Goal: Task Accomplishment & Management: Complete application form

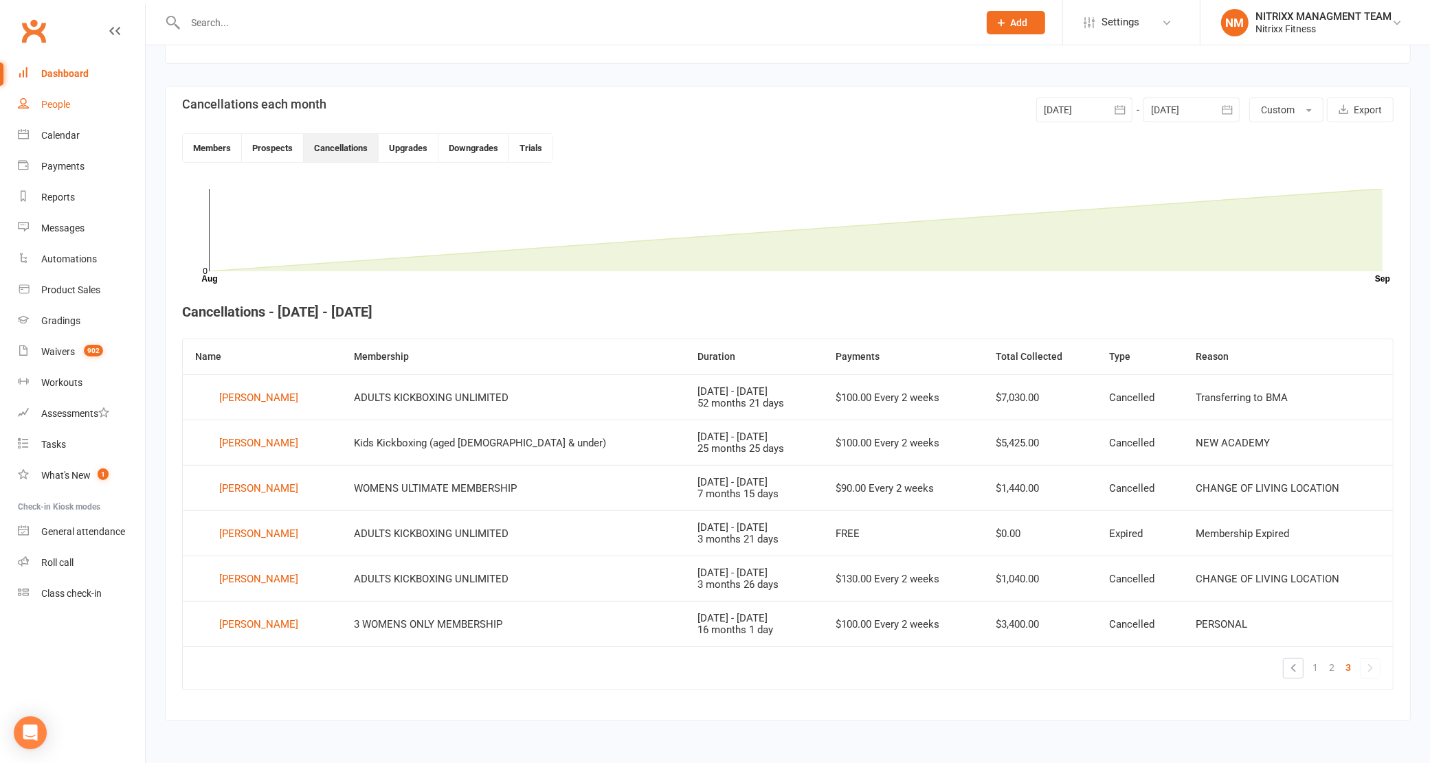
click at [49, 100] on div "People" at bounding box center [55, 104] width 29 height 11
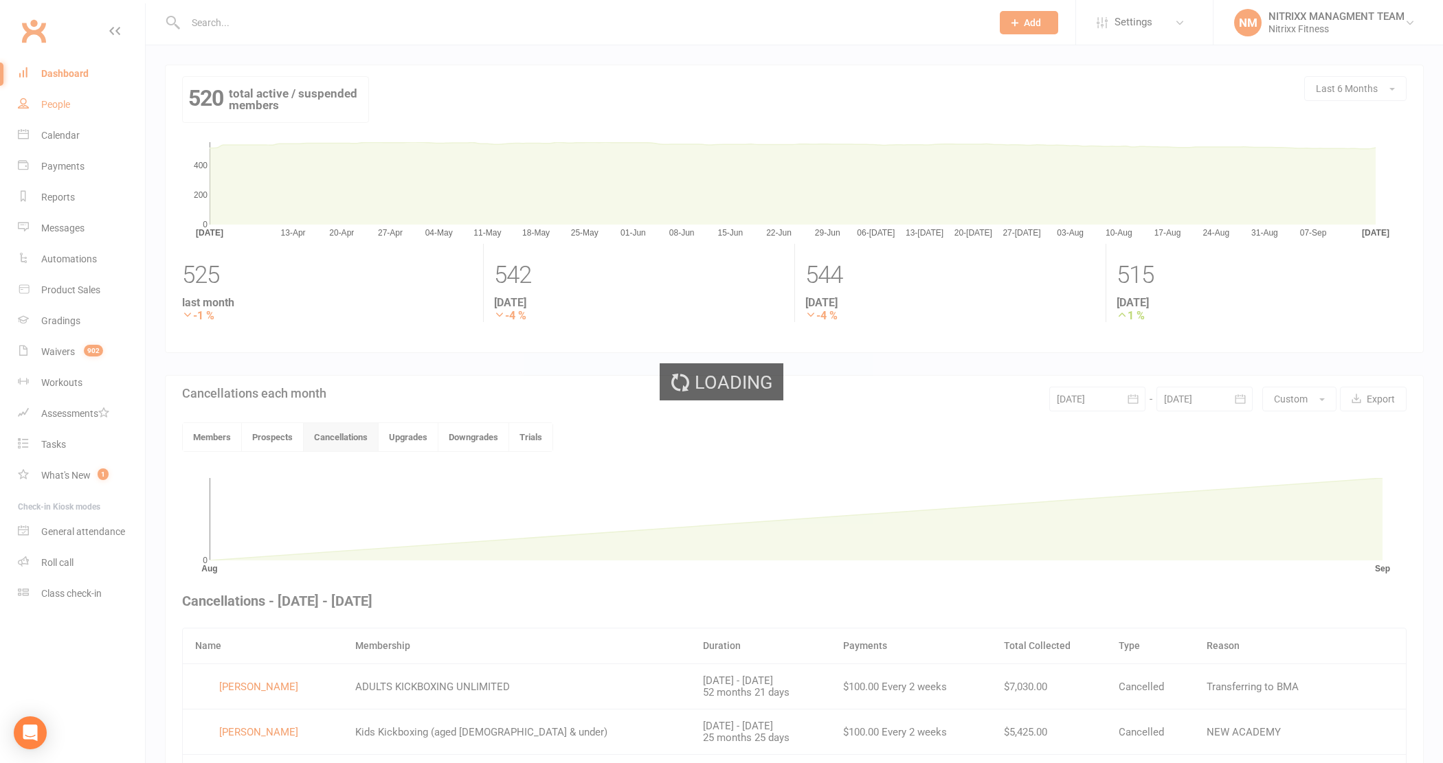
select select "100"
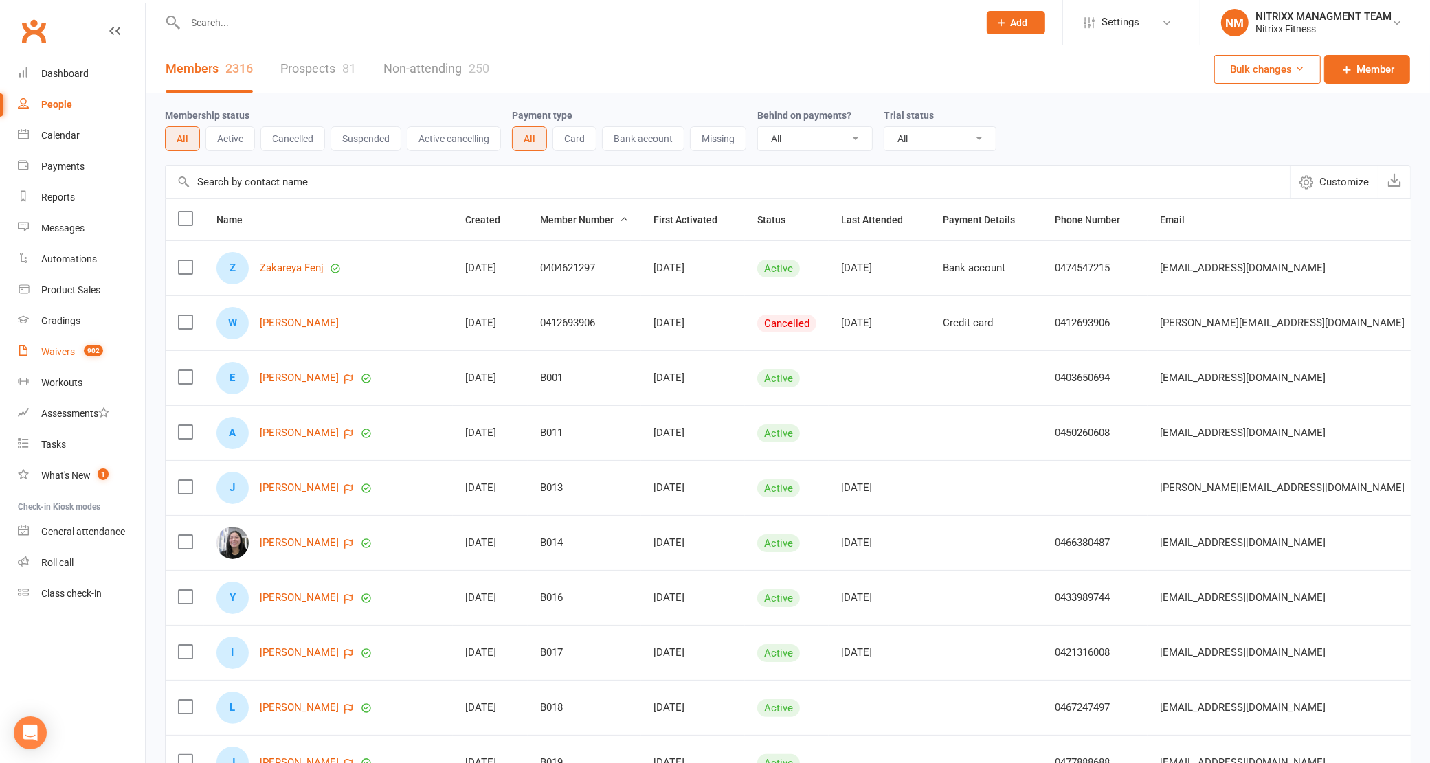
click at [79, 366] on link "Waivers 902" at bounding box center [81, 352] width 127 height 31
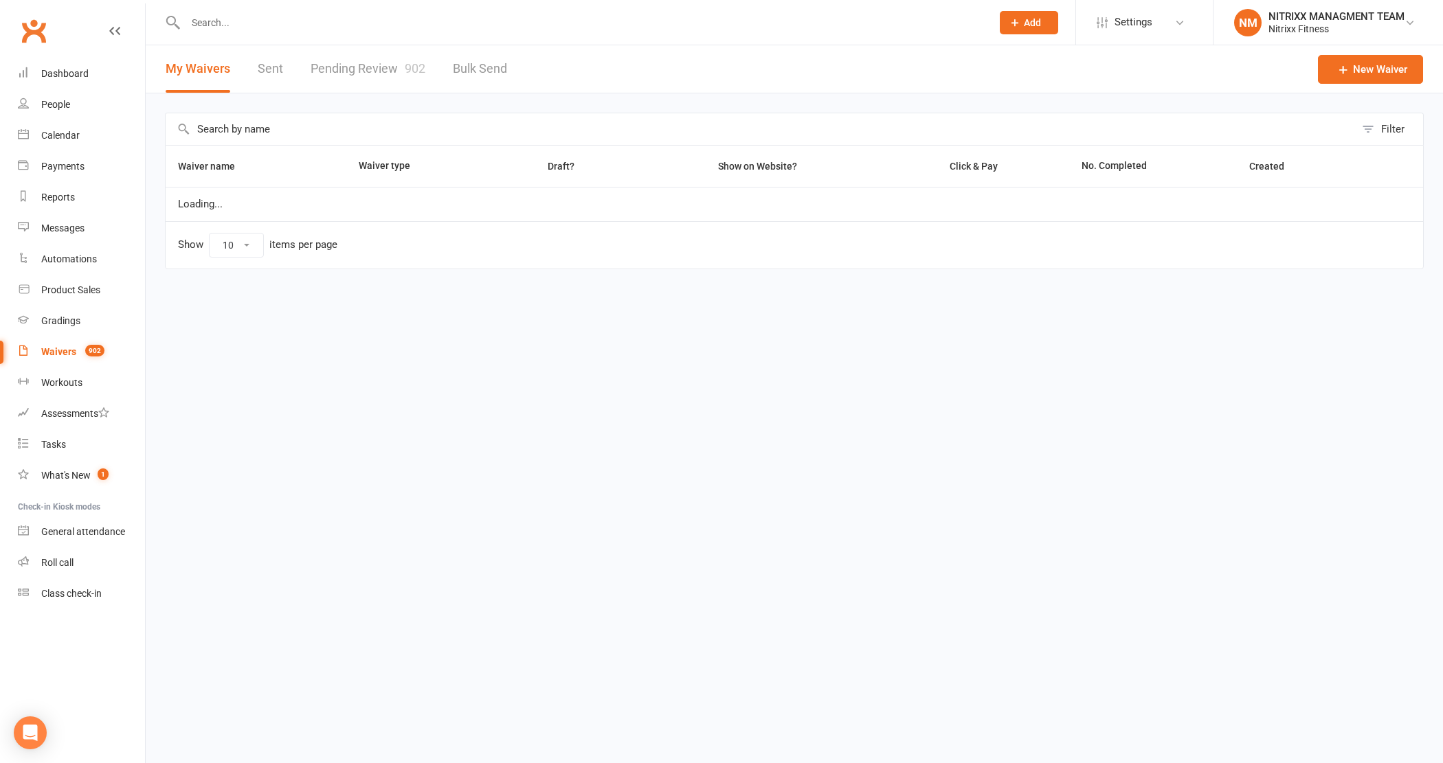
select select "100"
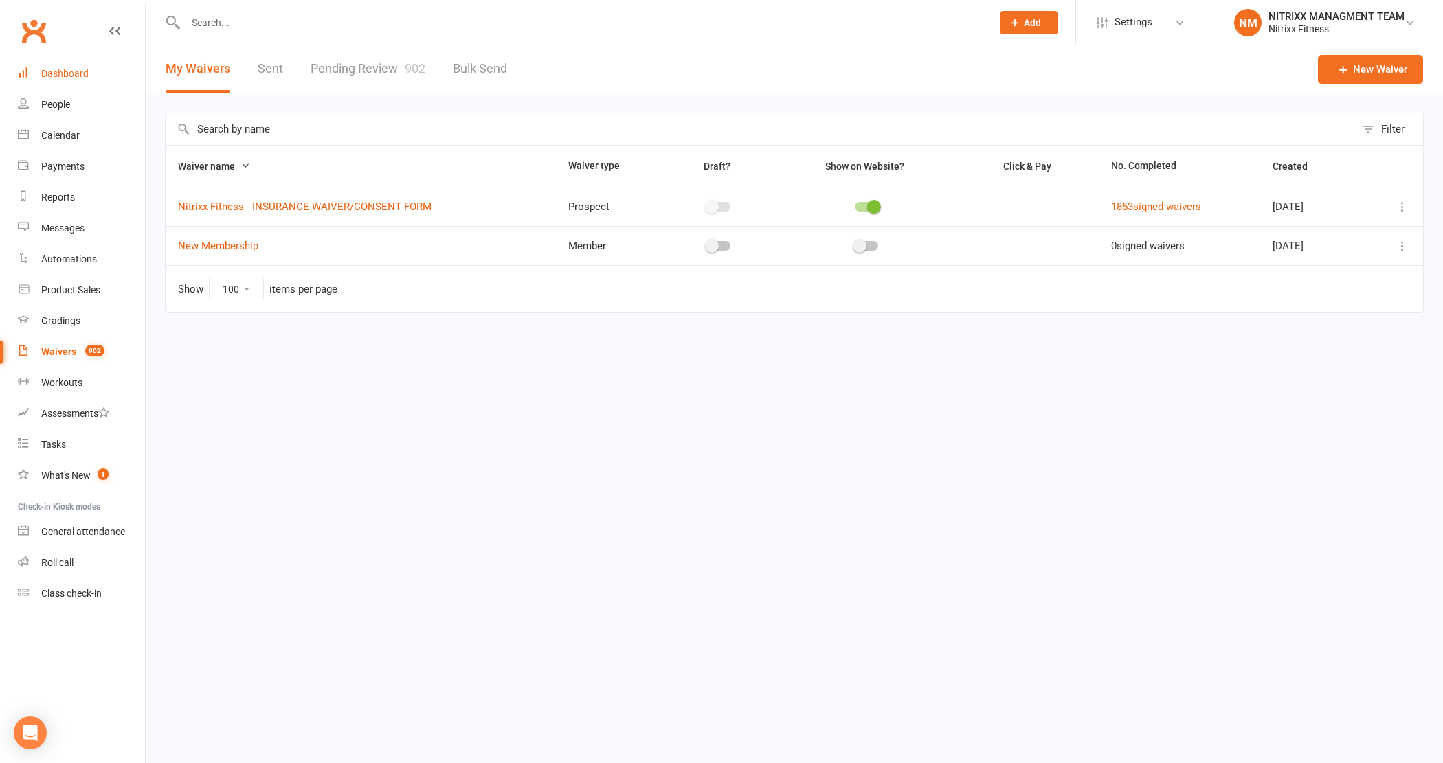
click at [47, 71] on div "Dashboard" at bounding box center [64, 73] width 47 height 11
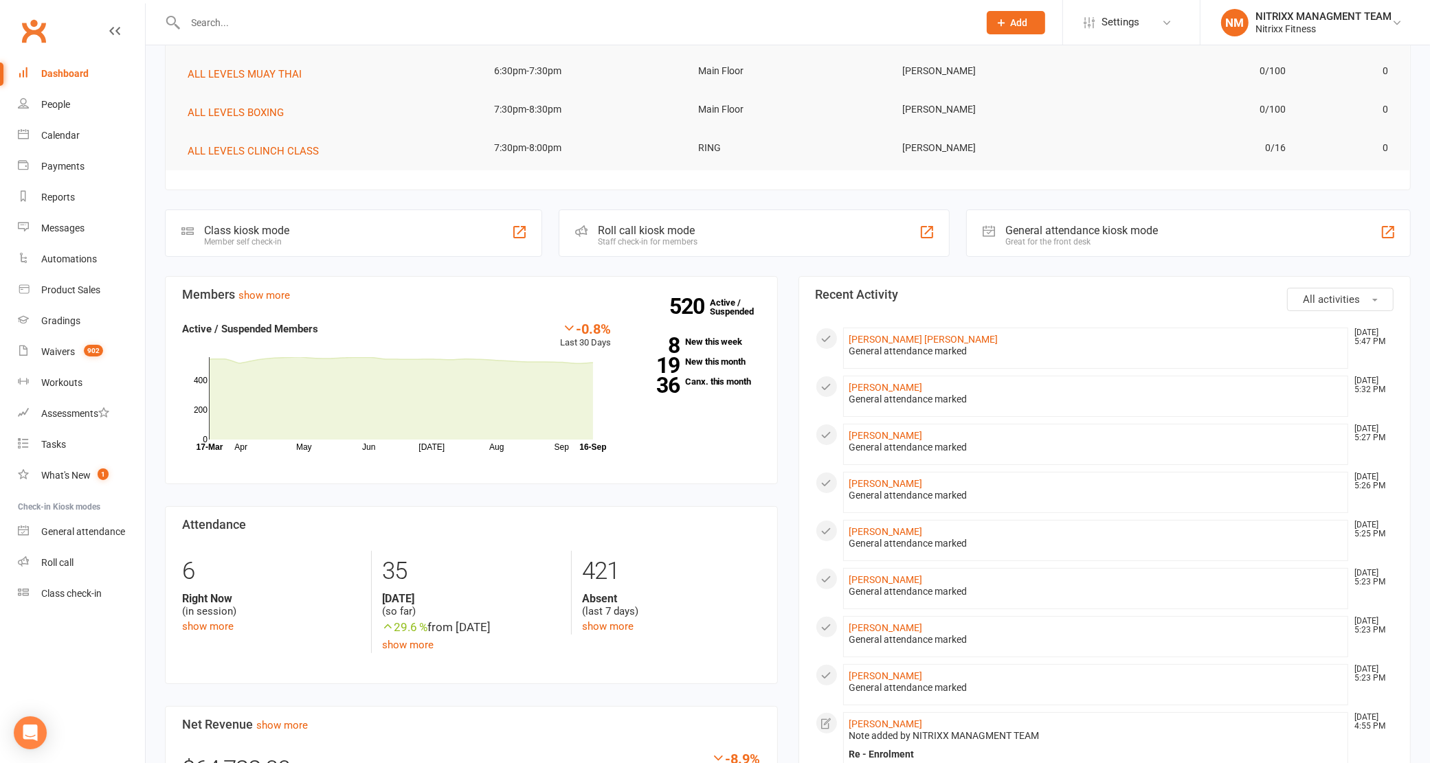
scroll to position [86, 0]
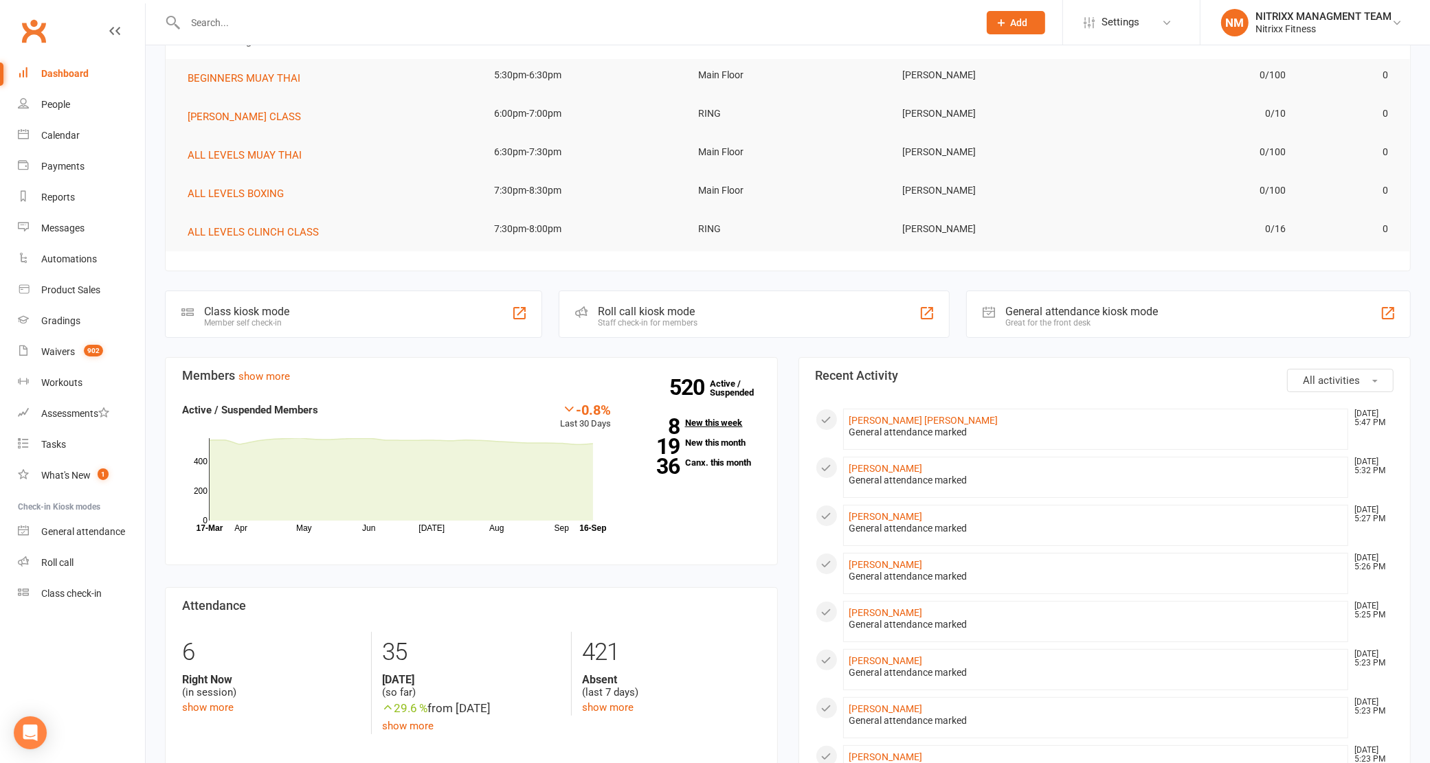
click at [684, 427] on link "8 New this week" at bounding box center [695, 422] width 129 height 9
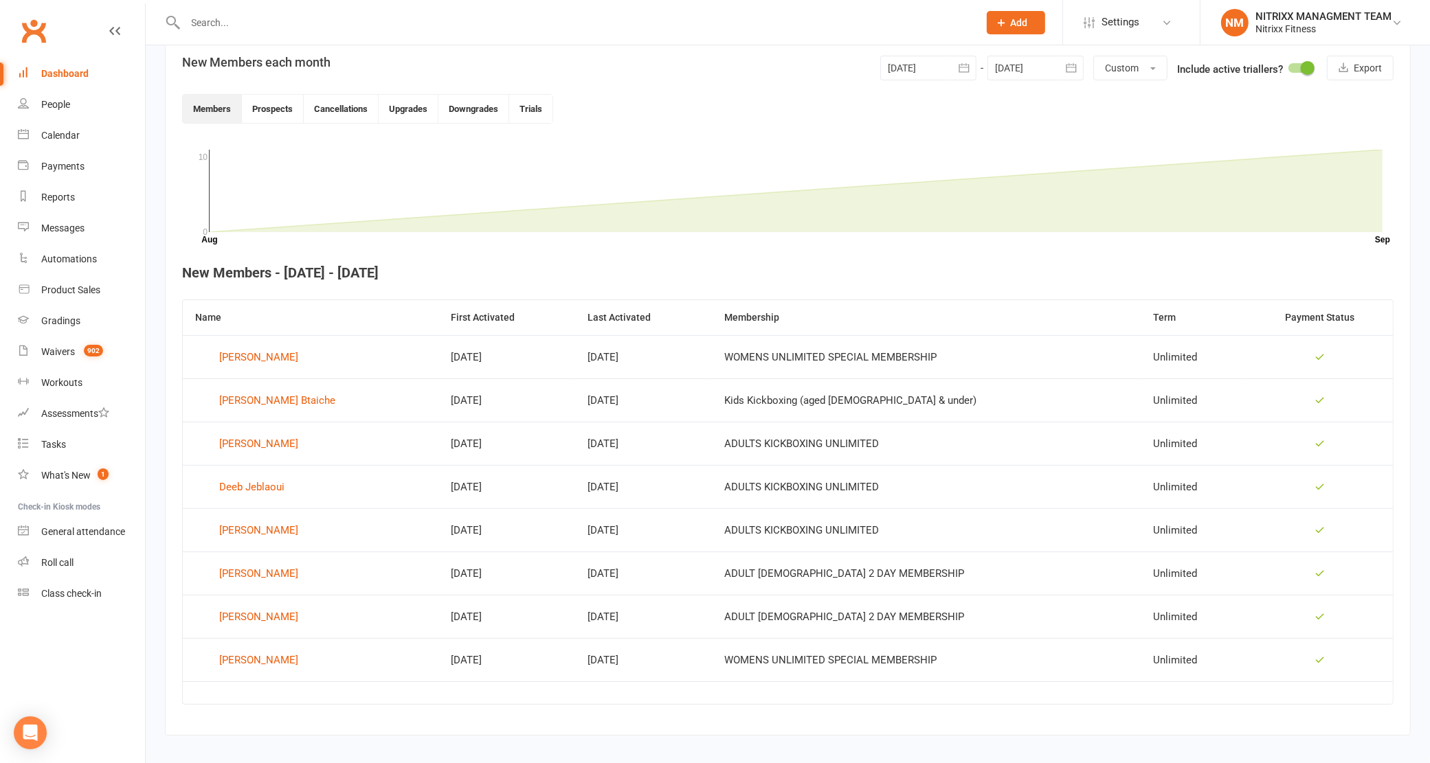
scroll to position [349, 0]
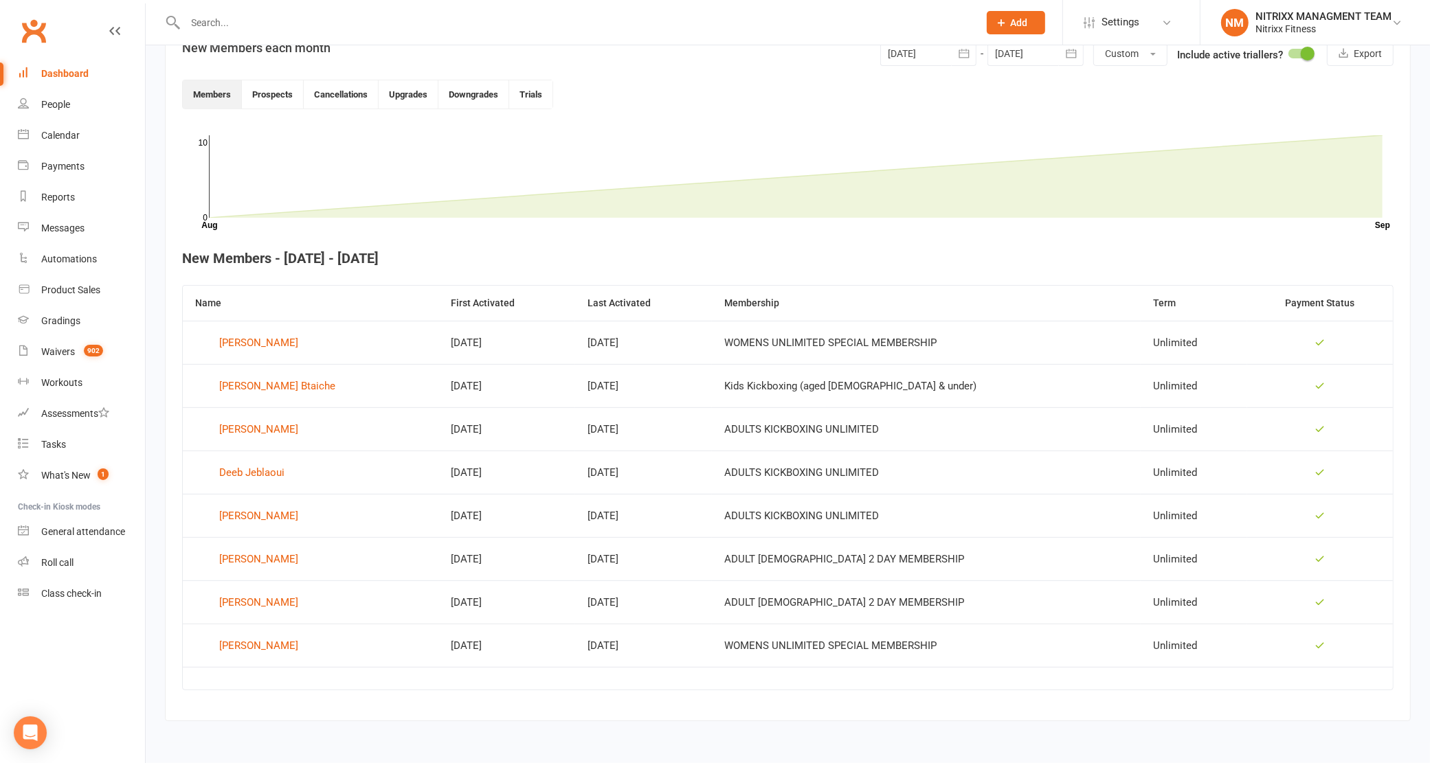
click at [72, 72] on div "Dashboard" at bounding box center [64, 73] width 47 height 11
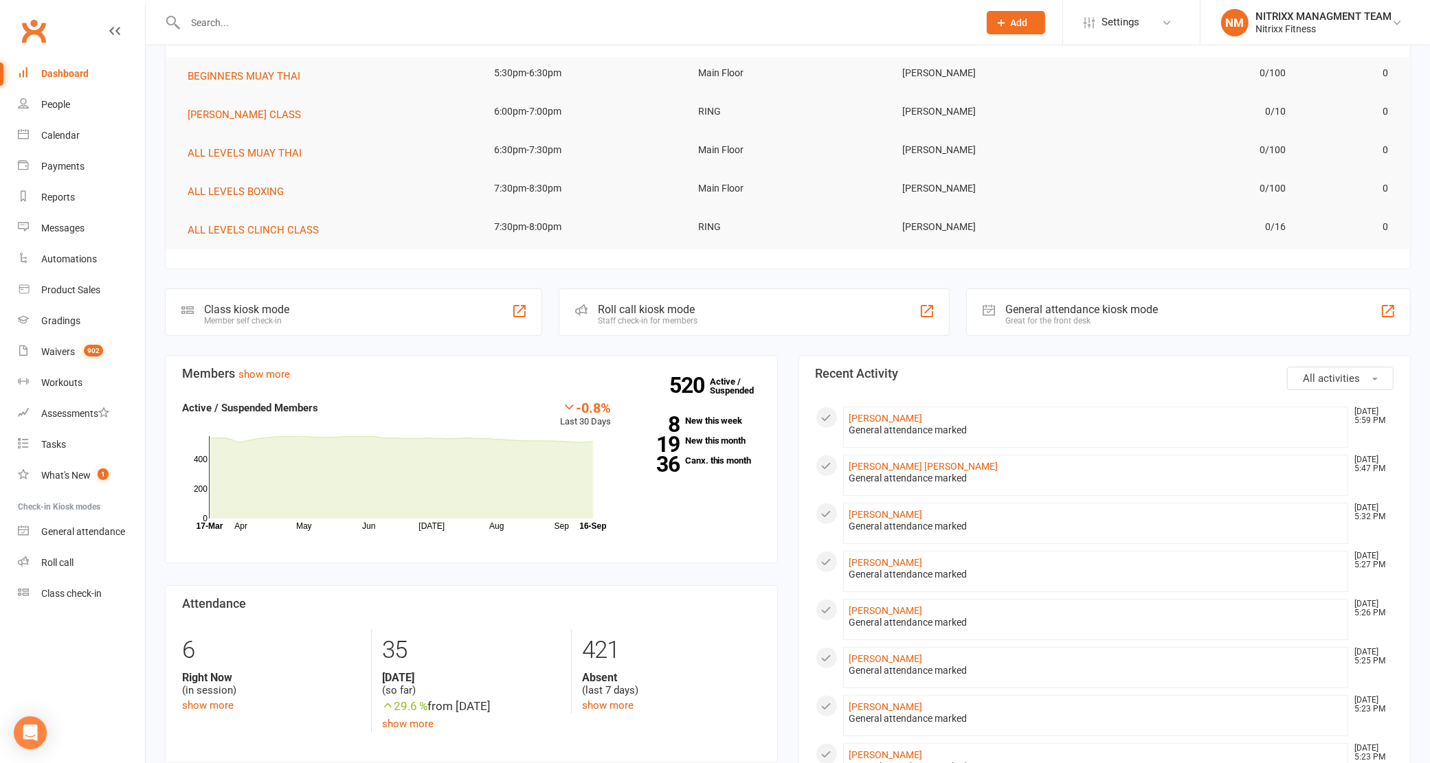
scroll to position [172, 0]
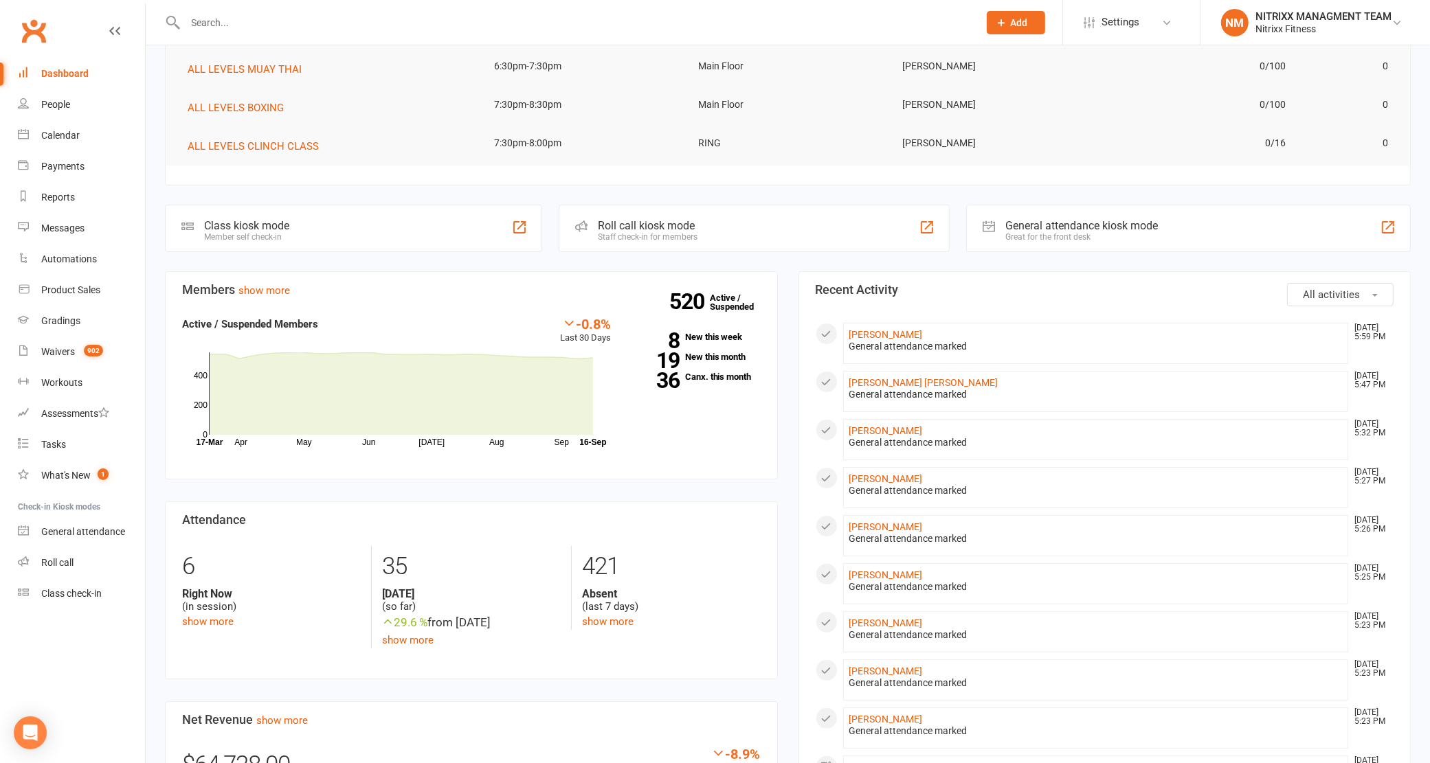
click at [322, 8] on div at bounding box center [567, 22] width 804 height 45
click at [330, 19] on input "text" at bounding box center [575, 22] width 788 height 19
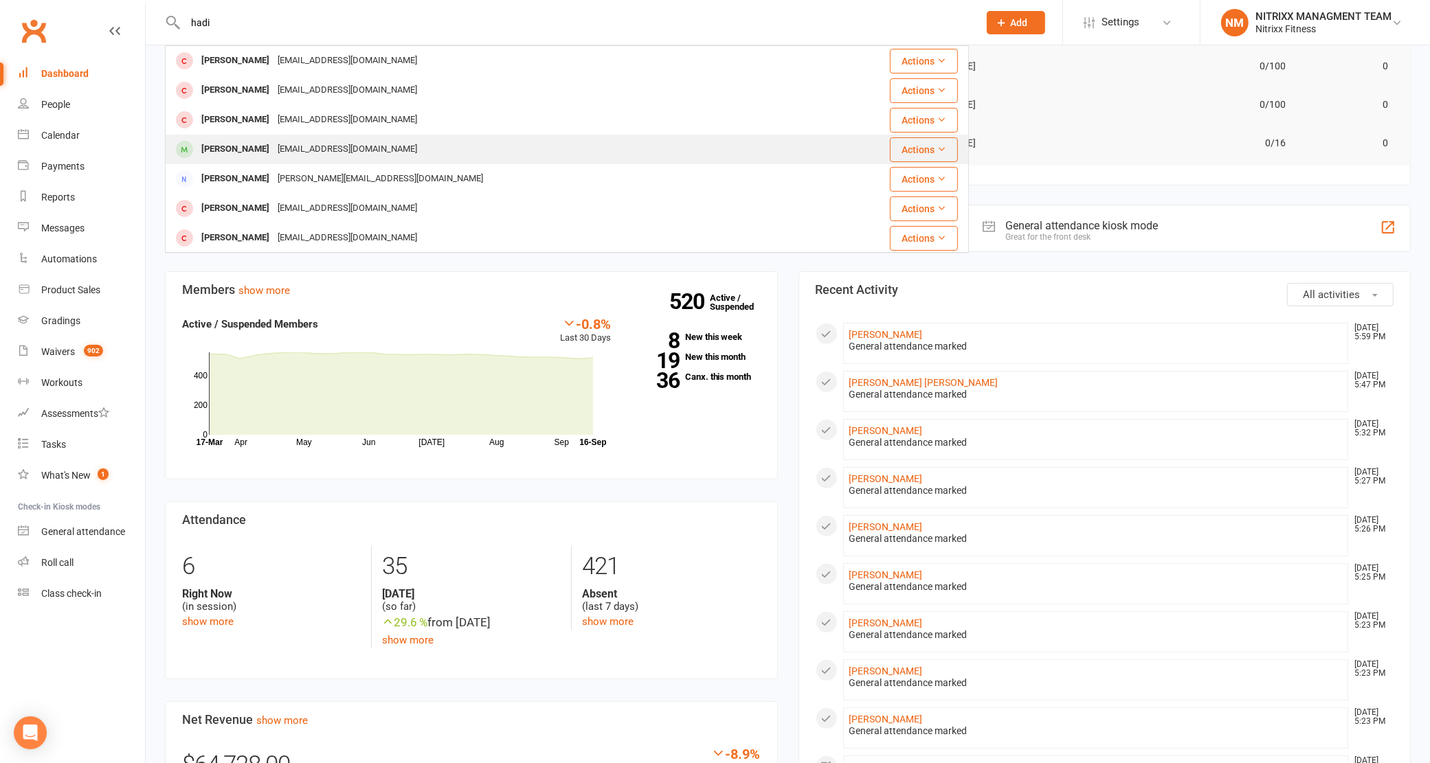
type input "hadi"
click at [323, 135] on td "[PERSON_NAME] [PERSON_NAME][EMAIL_ADDRESS][DOMAIN_NAME]" at bounding box center [489, 150] width 647 height 30
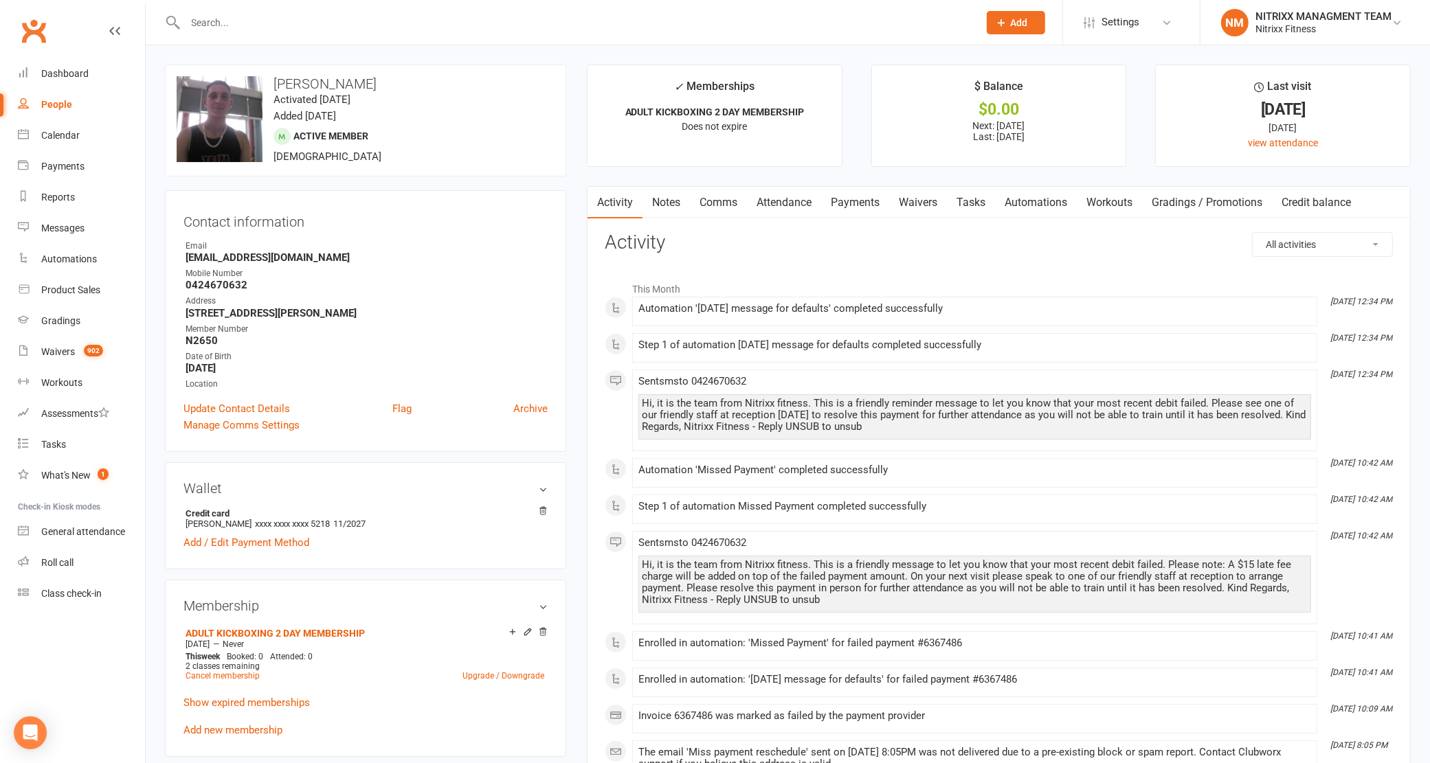
click at [678, 207] on link "Notes" at bounding box center [665, 203] width 47 height 32
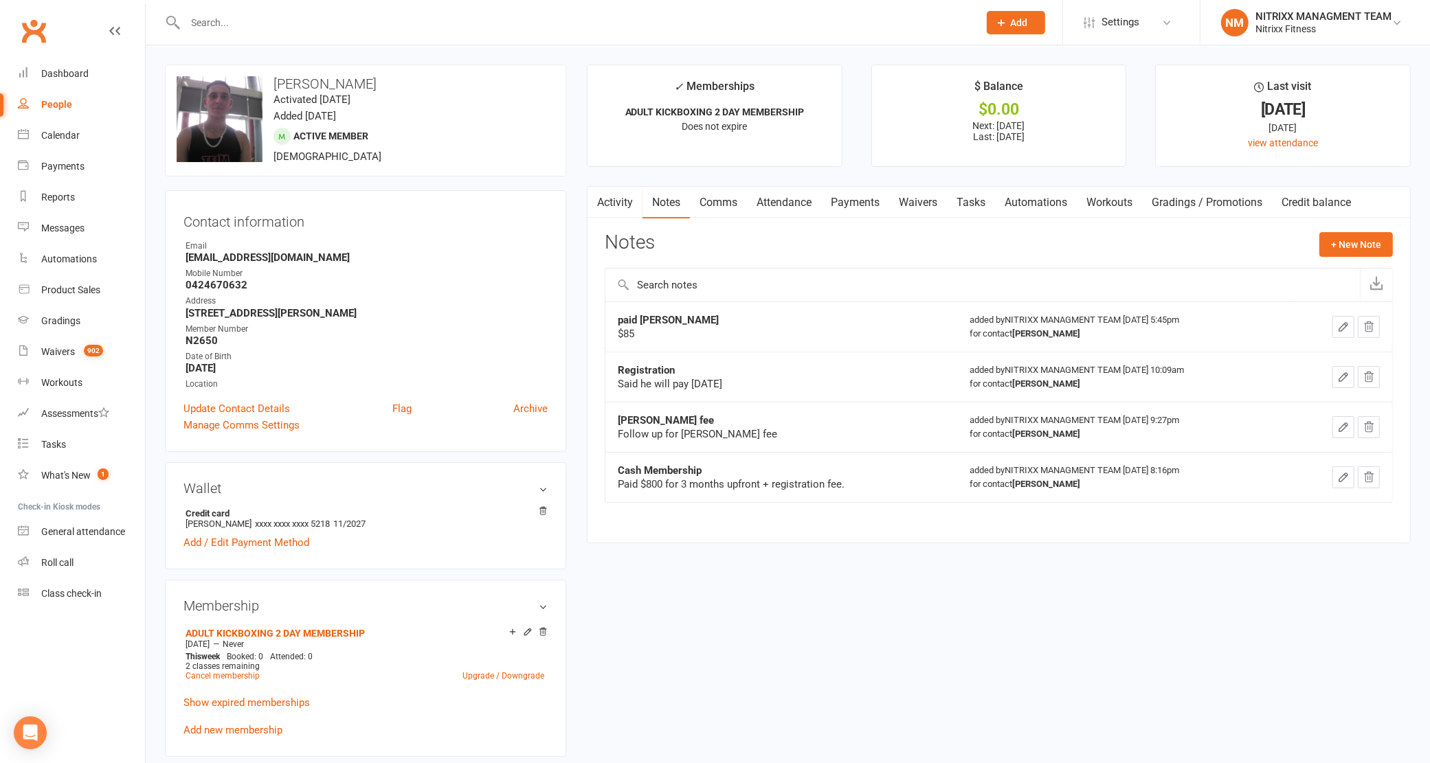
click at [735, 58] on div "upload photo change photo [PERSON_NAME] Activated [DATE] Added [DATE] Active me…" at bounding box center [788, 759] width 1284 height 1428
click at [660, 21] on input "text" at bounding box center [575, 22] width 788 height 19
click at [660, 23] on input "text" at bounding box center [575, 22] width 788 height 19
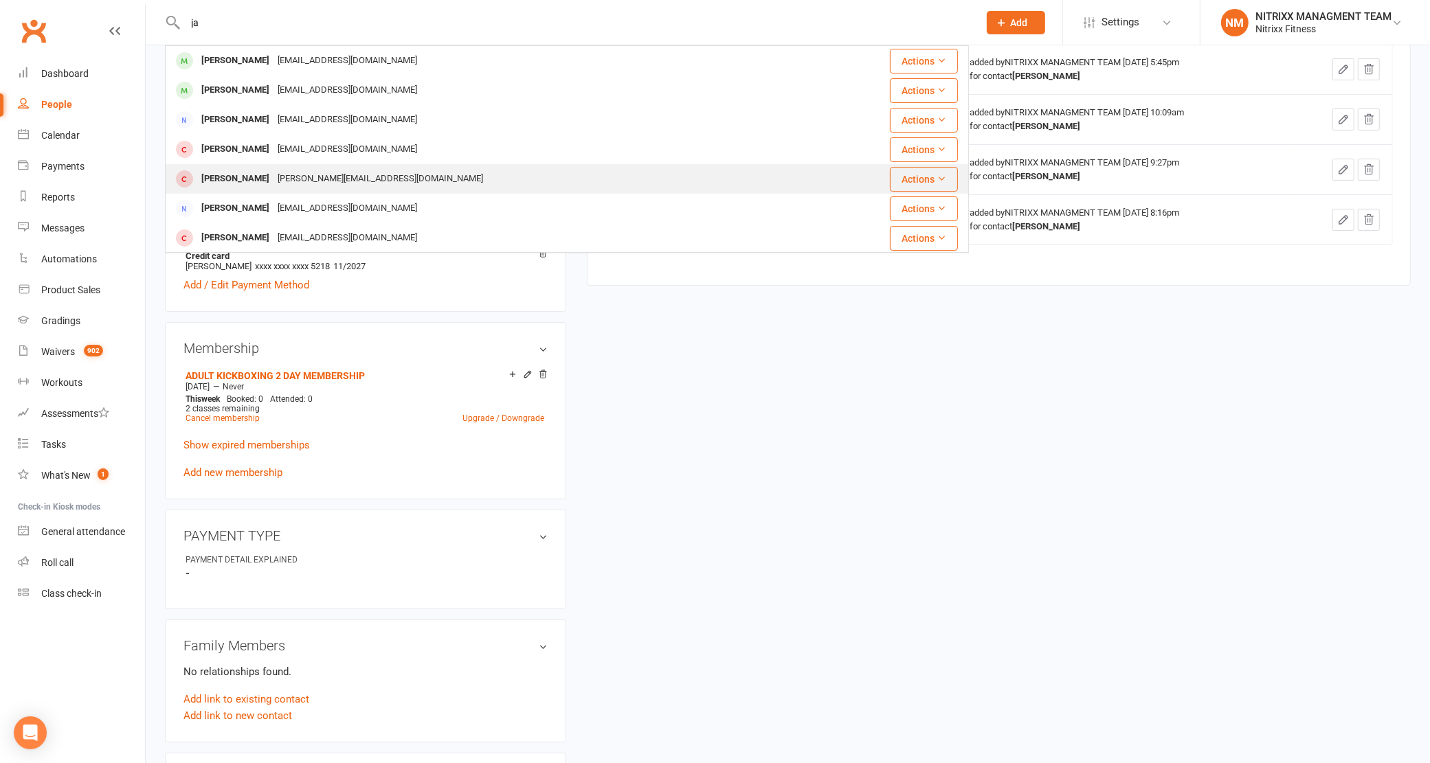
type input "j"
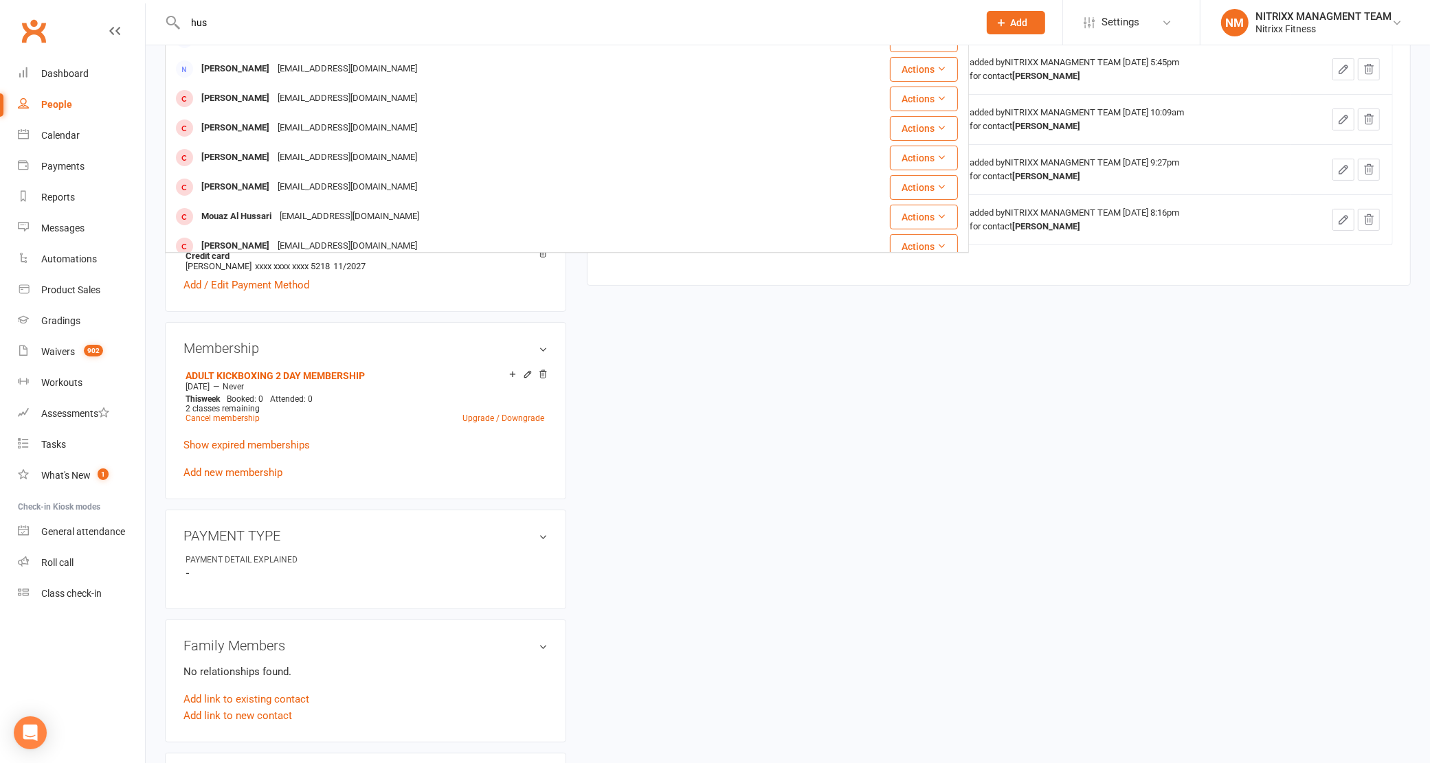
scroll to position [383, 0]
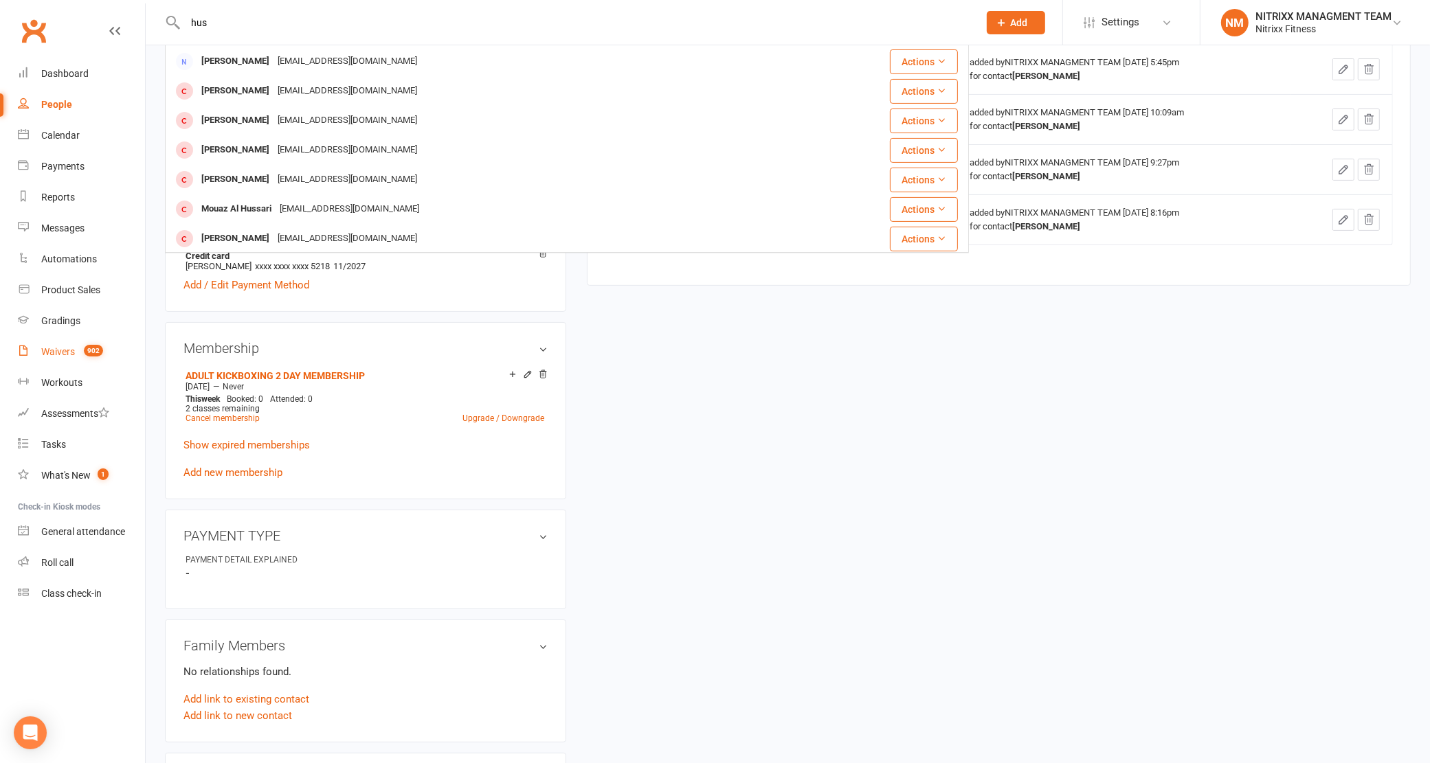
type input "hus"
click at [107, 349] on link "Waivers 902" at bounding box center [81, 352] width 127 height 31
select select "100"
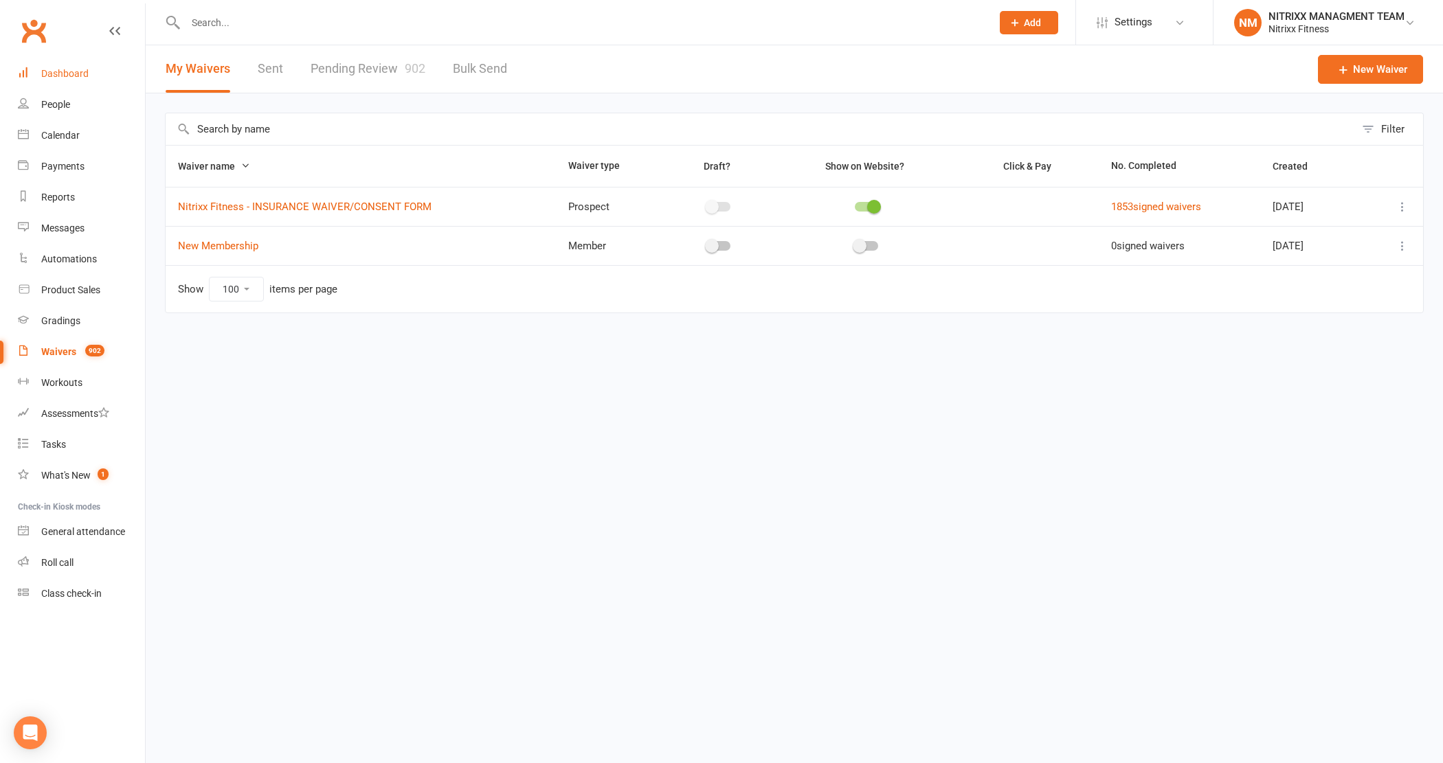
click at [78, 66] on link "Dashboard" at bounding box center [81, 73] width 127 height 31
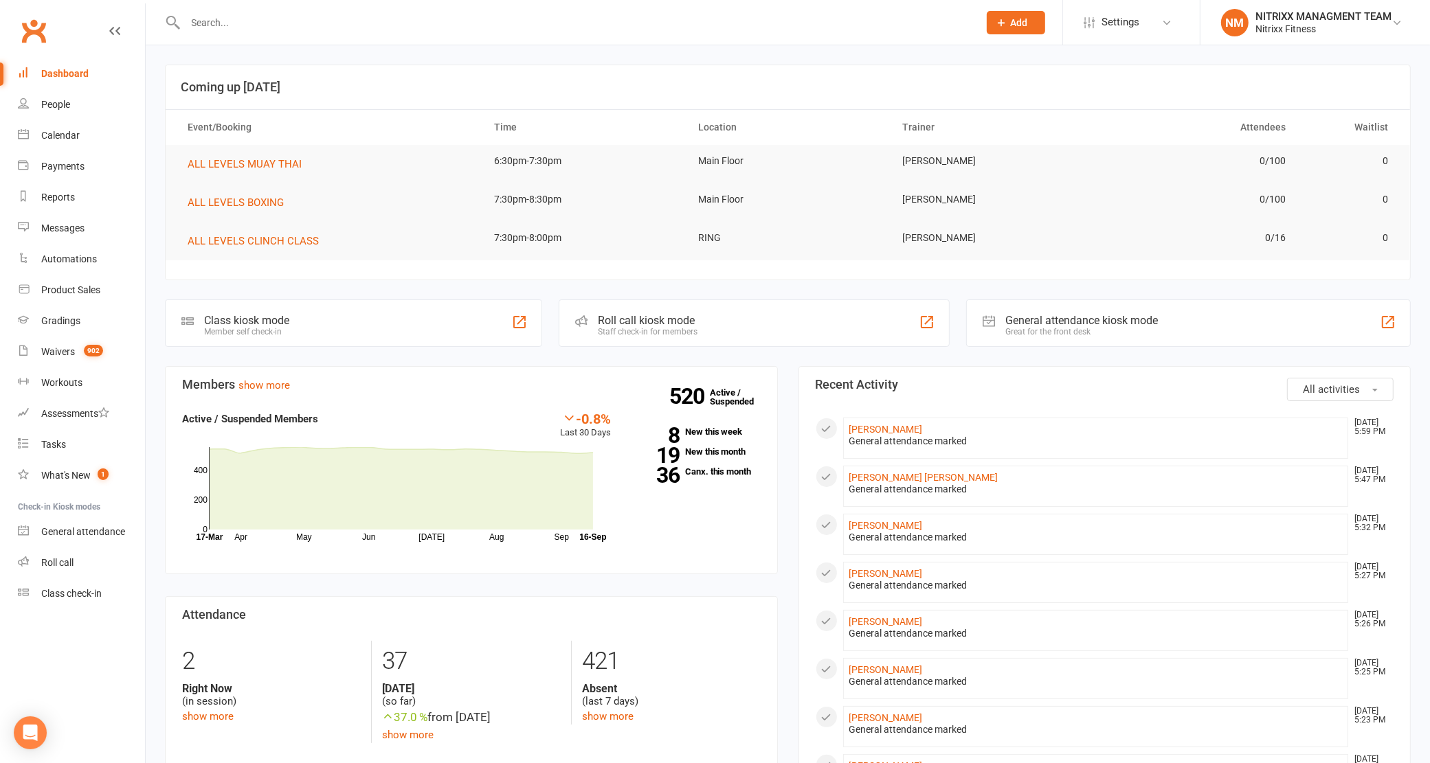
click at [382, 18] on input "text" at bounding box center [575, 22] width 788 height 19
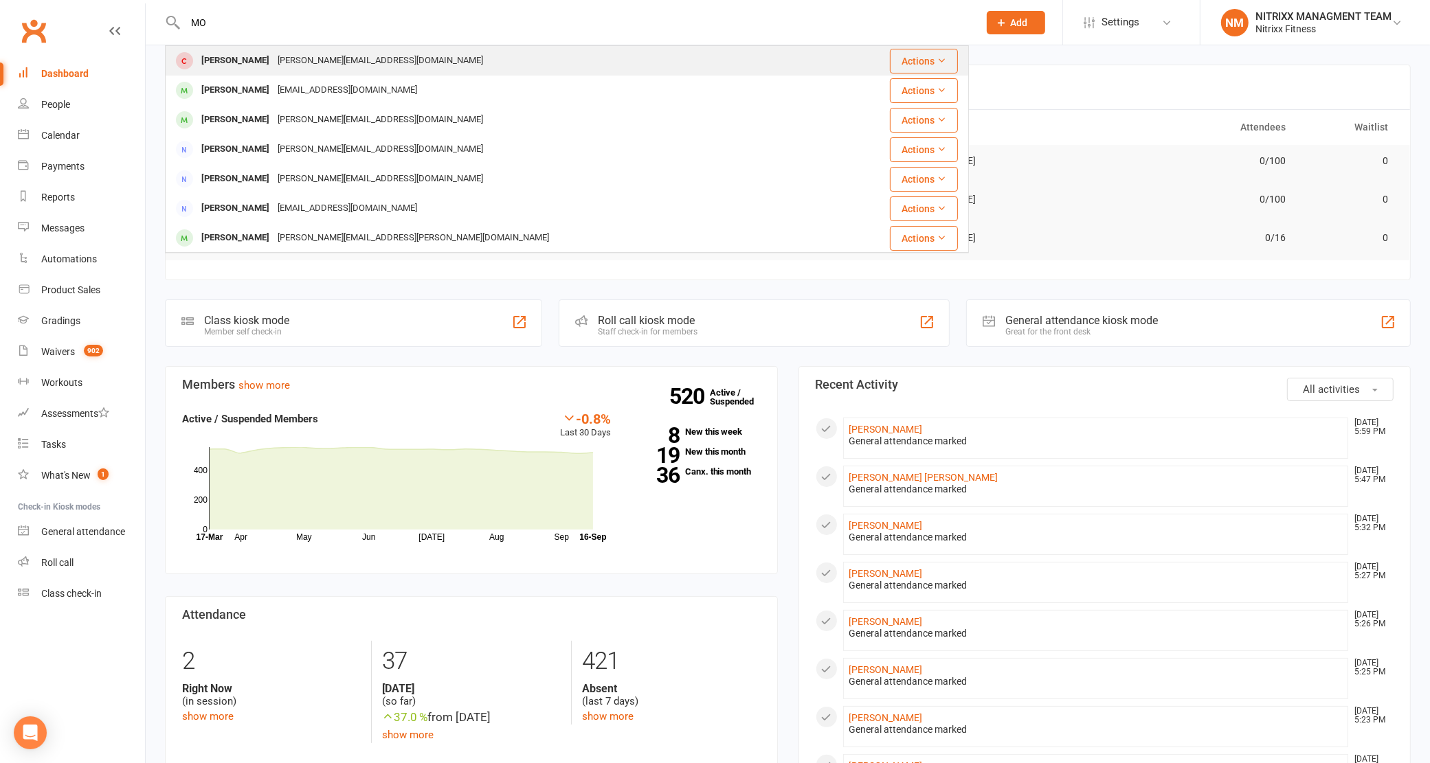
type input "M"
type input "JABA"
click at [506, 53] on div "[PERSON_NAME] [EMAIL_ADDRESS][DOMAIN_NAME]" at bounding box center [488, 61] width 645 height 28
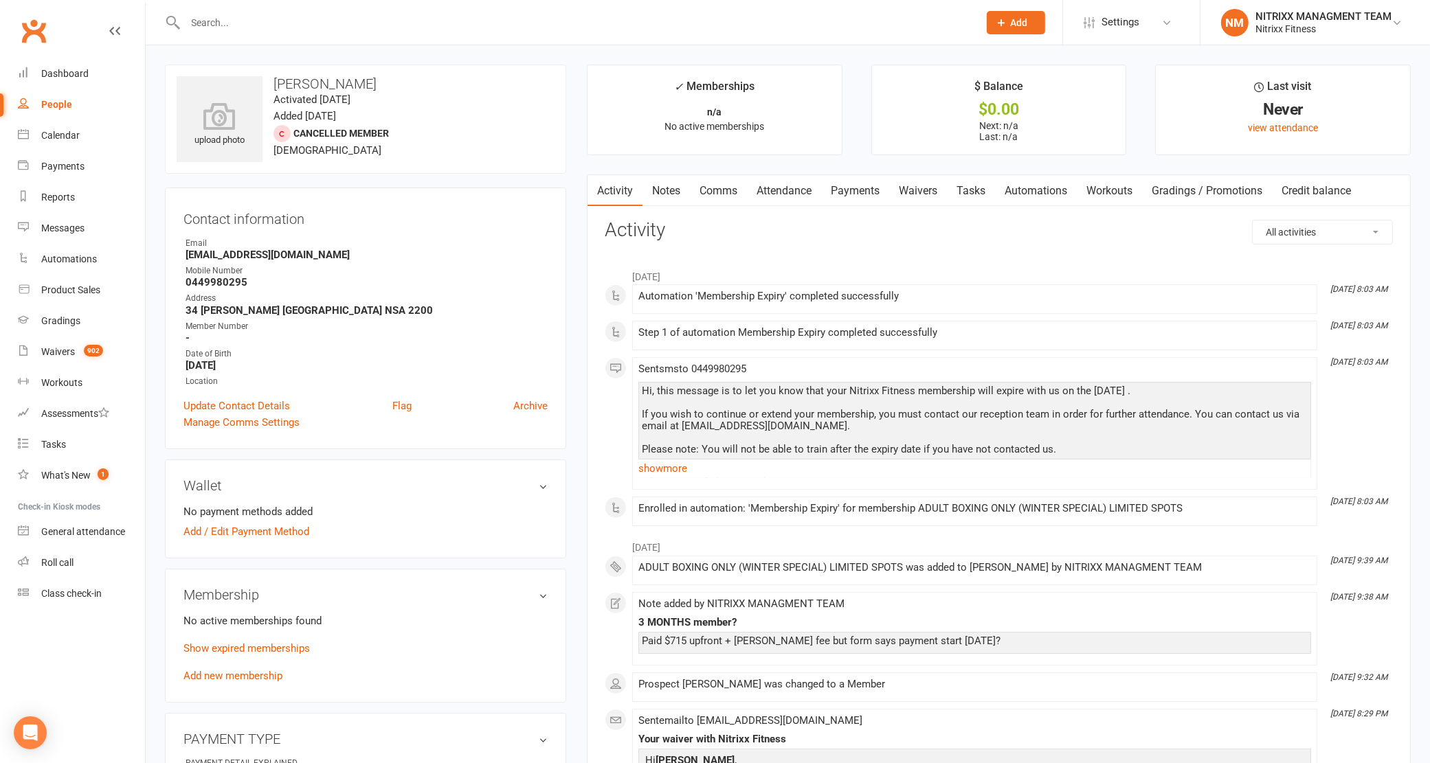
click at [859, 192] on link "Payments" at bounding box center [855, 191] width 68 height 32
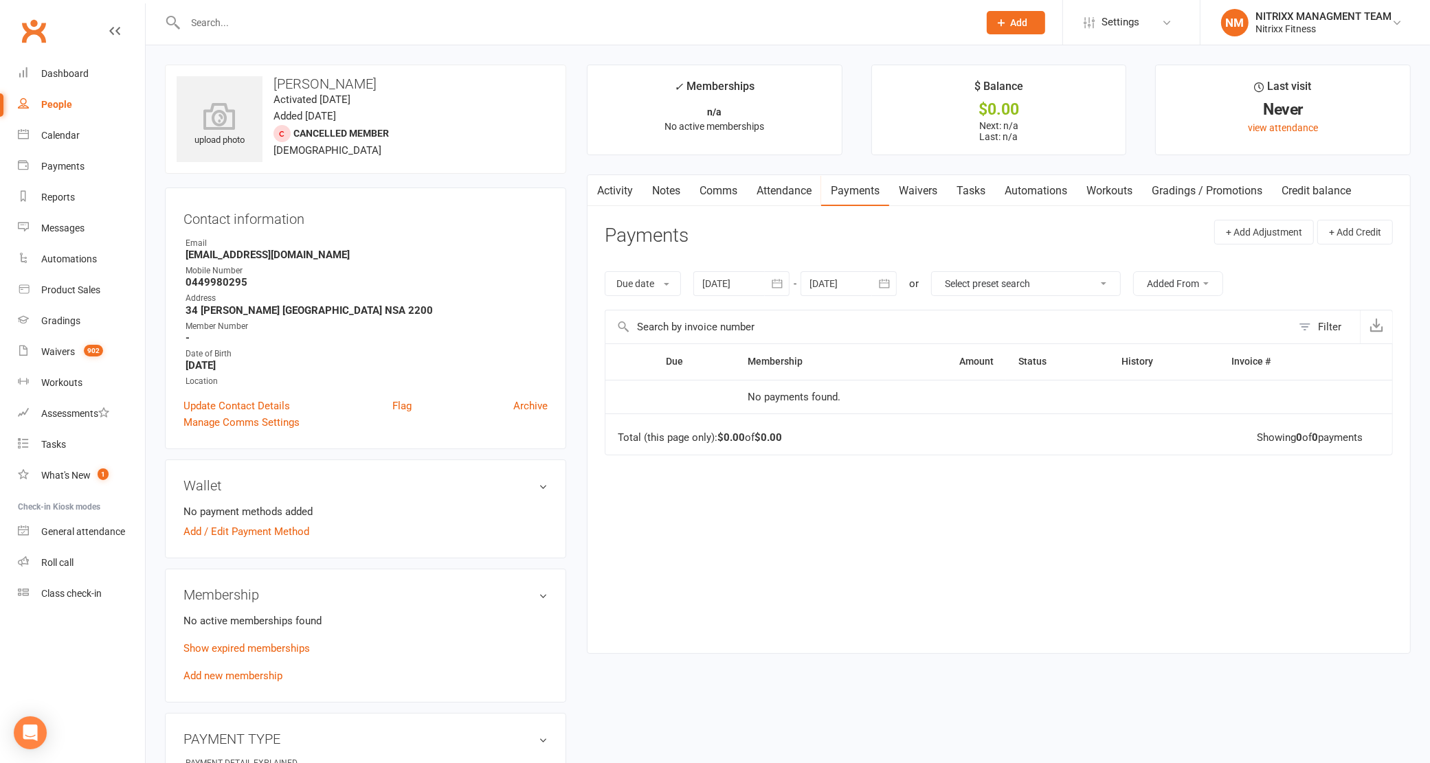
click at [686, 190] on link "Notes" at bounding box center [665, 191] width 47 height 32
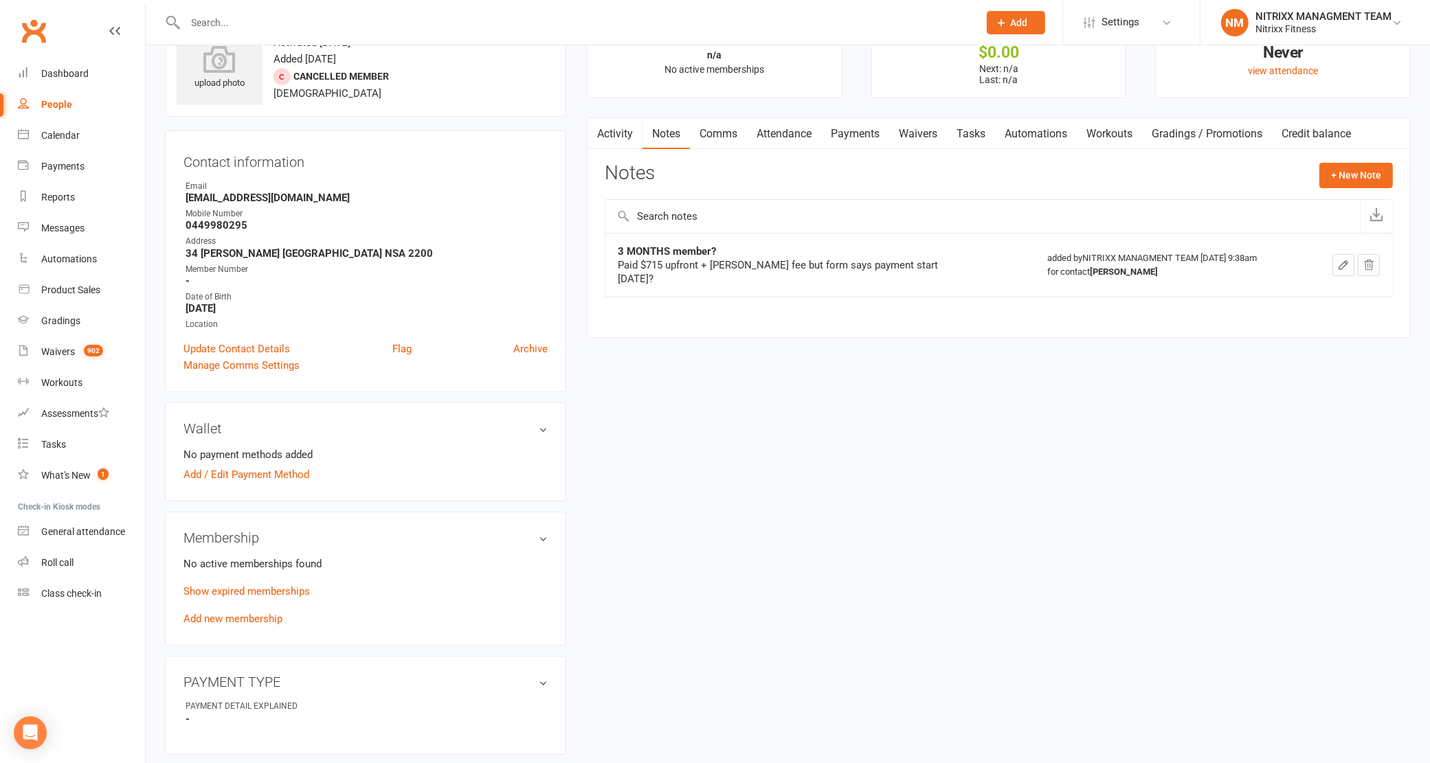
scroll to position [172, 0]
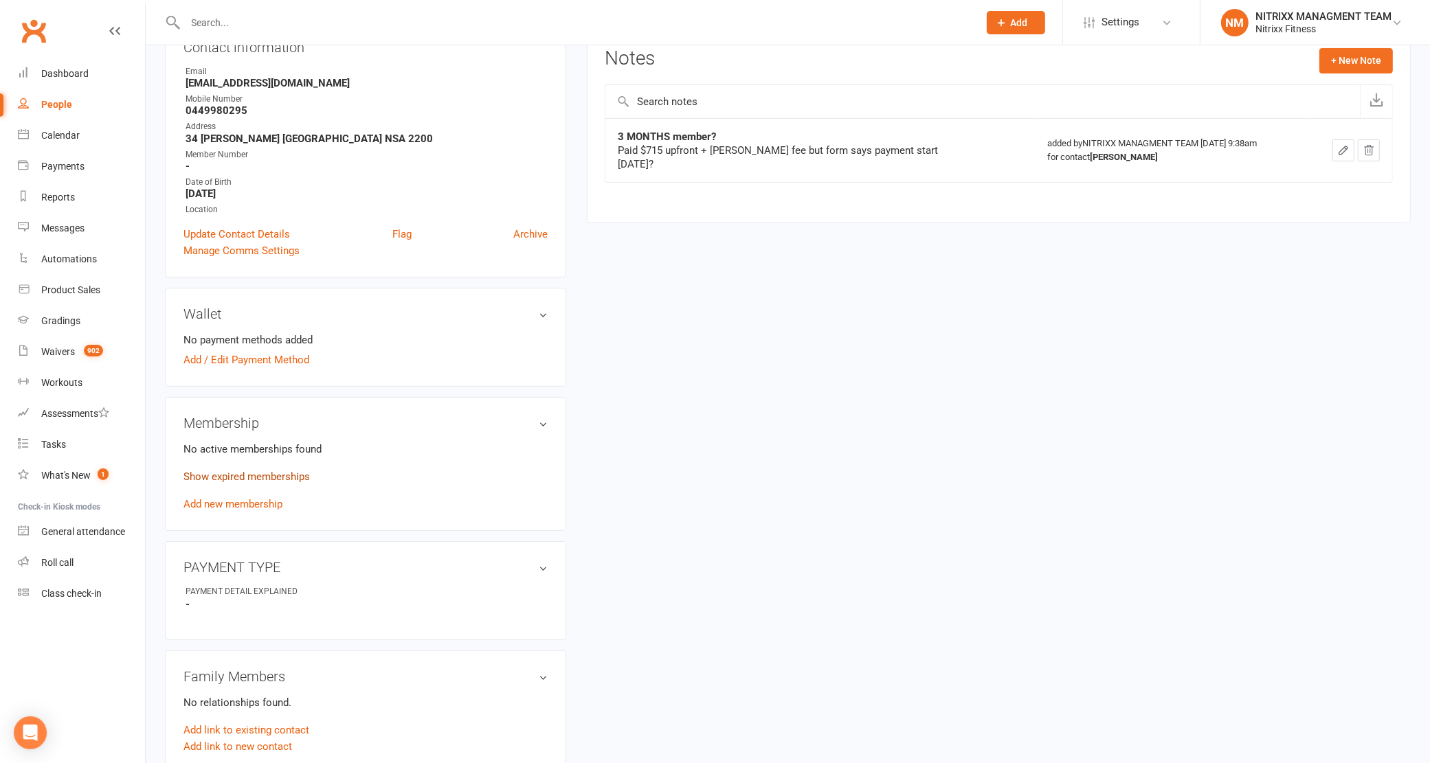
click at [260, 474] on link "Show expired memberships" at bounding box center [246, 477] width 126 height 12
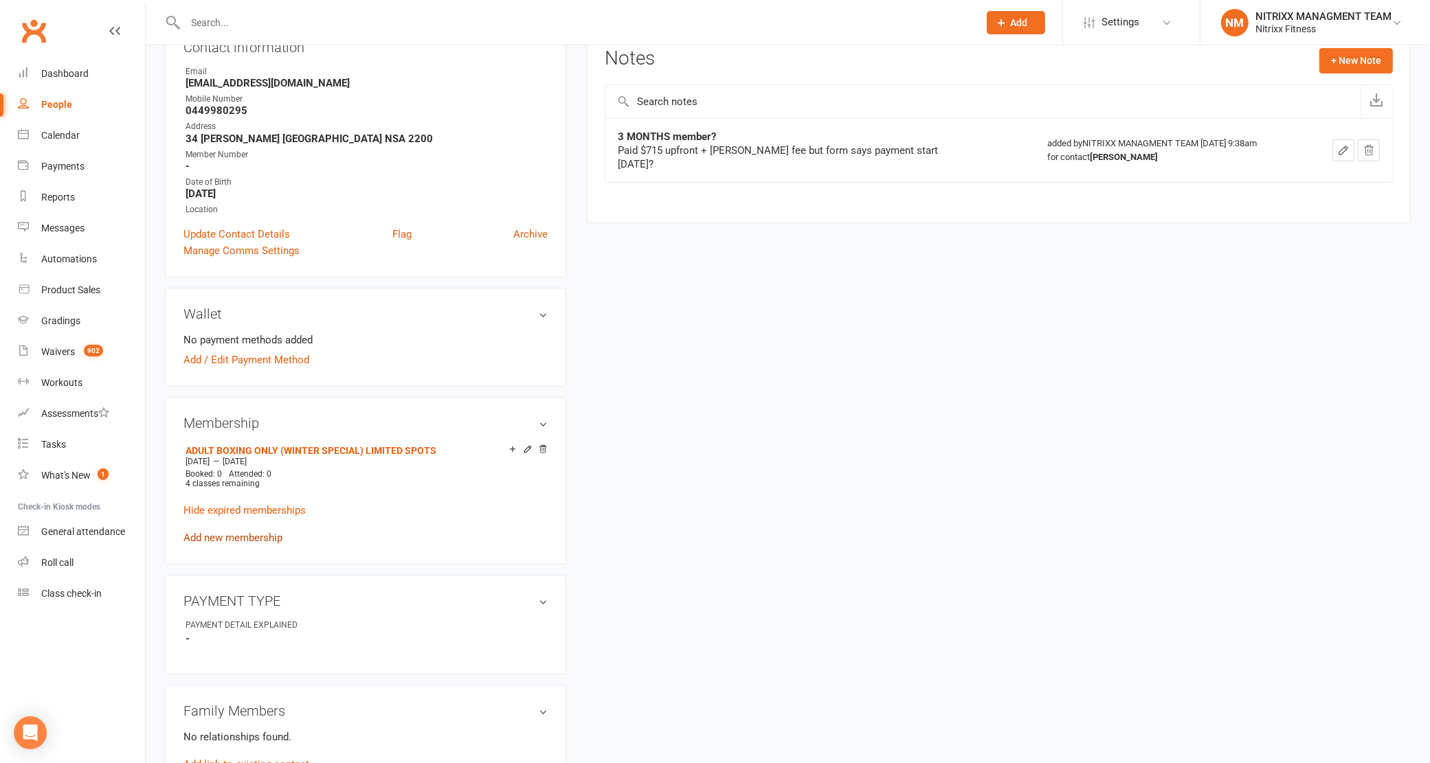
click at [238, 539] on link "Add new membership" at bounding box center [232, 538] width 99 height 12
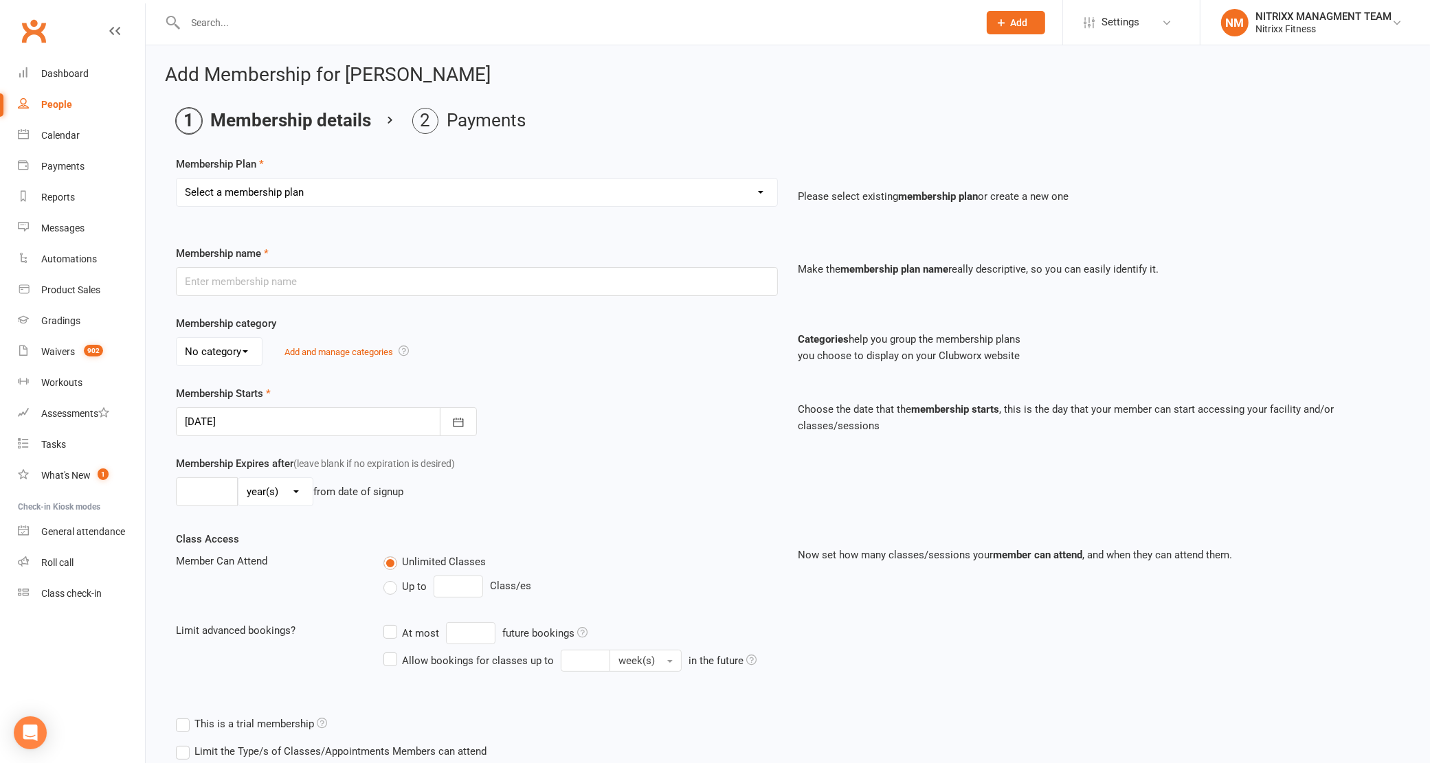
click at [411, 174] on div "Membership Plan Select a membership plan Create new Membership Plan WOMENS UNLI…" at bounding box center [788, 191] width 1224 height 70
click at [405, 207] on div "Select a membership plan Create new Membership Plan WOMENS UNLIMITED SPECIAL ME…" at bounding box center [477, 202] width 622 height 48
click at [441, 200] on select "Select a membership plan Create new Membership Plan WOMENS UNLIMITED SPECIAL ME…" at bounding box center [477, 192] width 600 height 27
select select "7"
click at [177, 179] on select "Select a membership plan Create new Membership Plan WOMENS UNLIMITED SPECIAL ME…" at bounding box center [477, 192] width 600 height 27
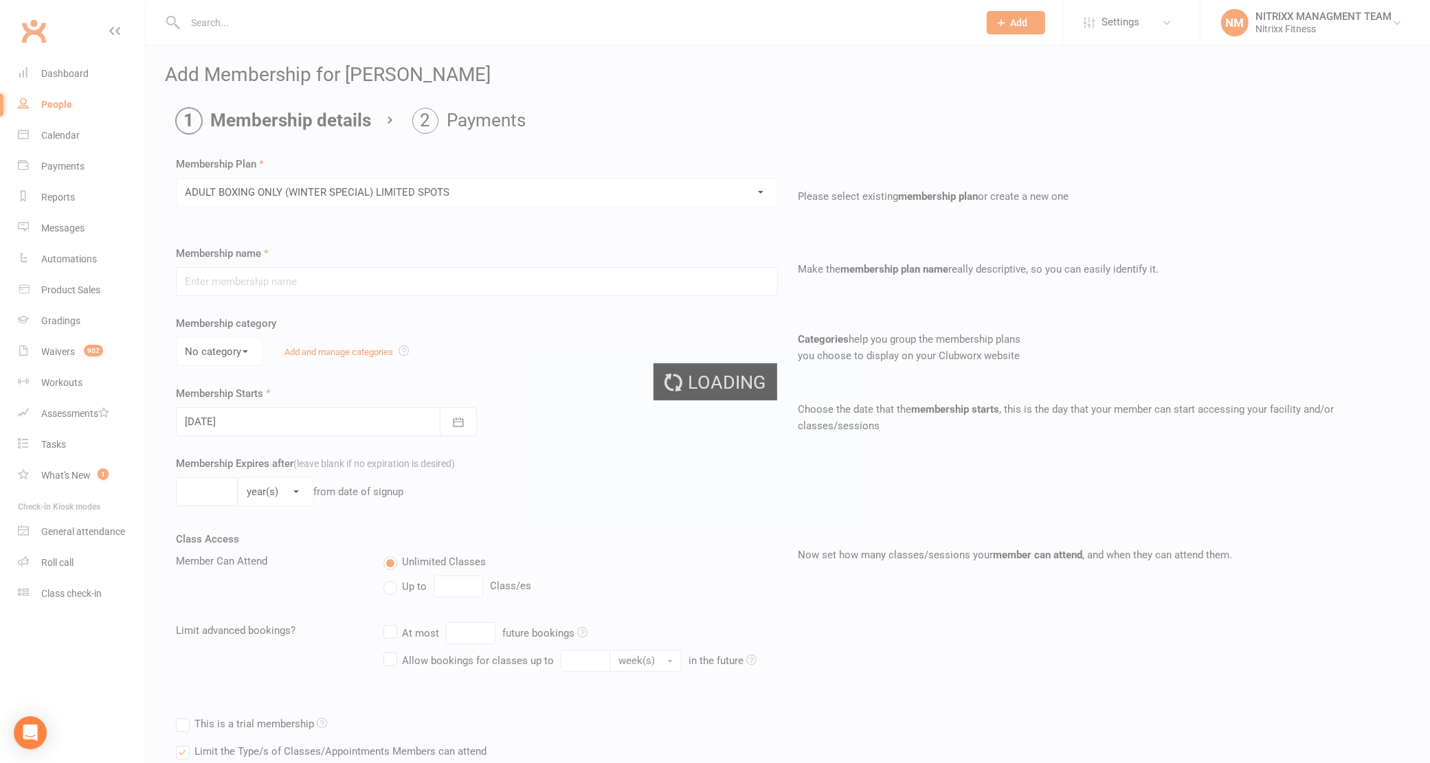
type input "ADULT BOXING ONLY (WINTER SPECIAL) LIMITED SPOTS"
select select "1"
type input "3"
select select "2"
type input "4"
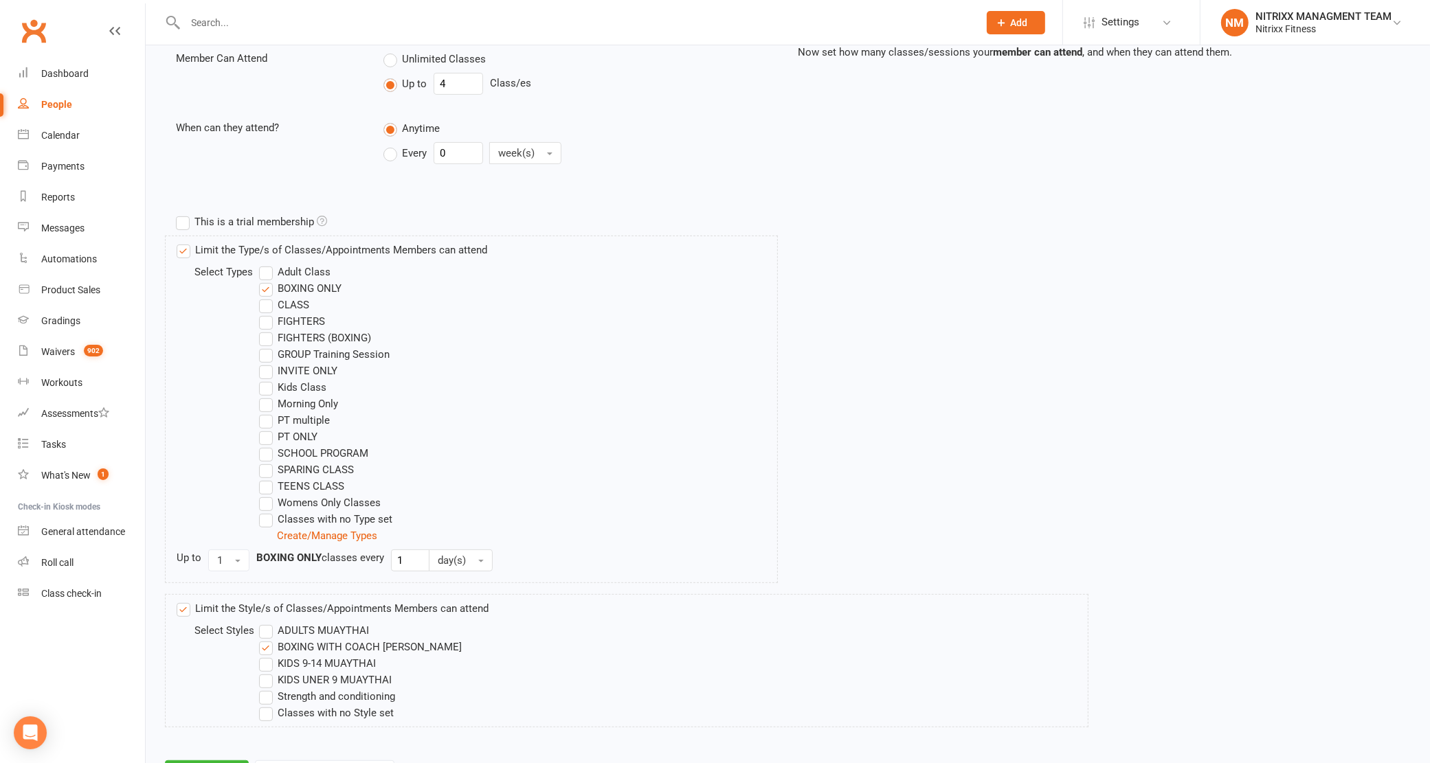
scroll to position [569, 0]
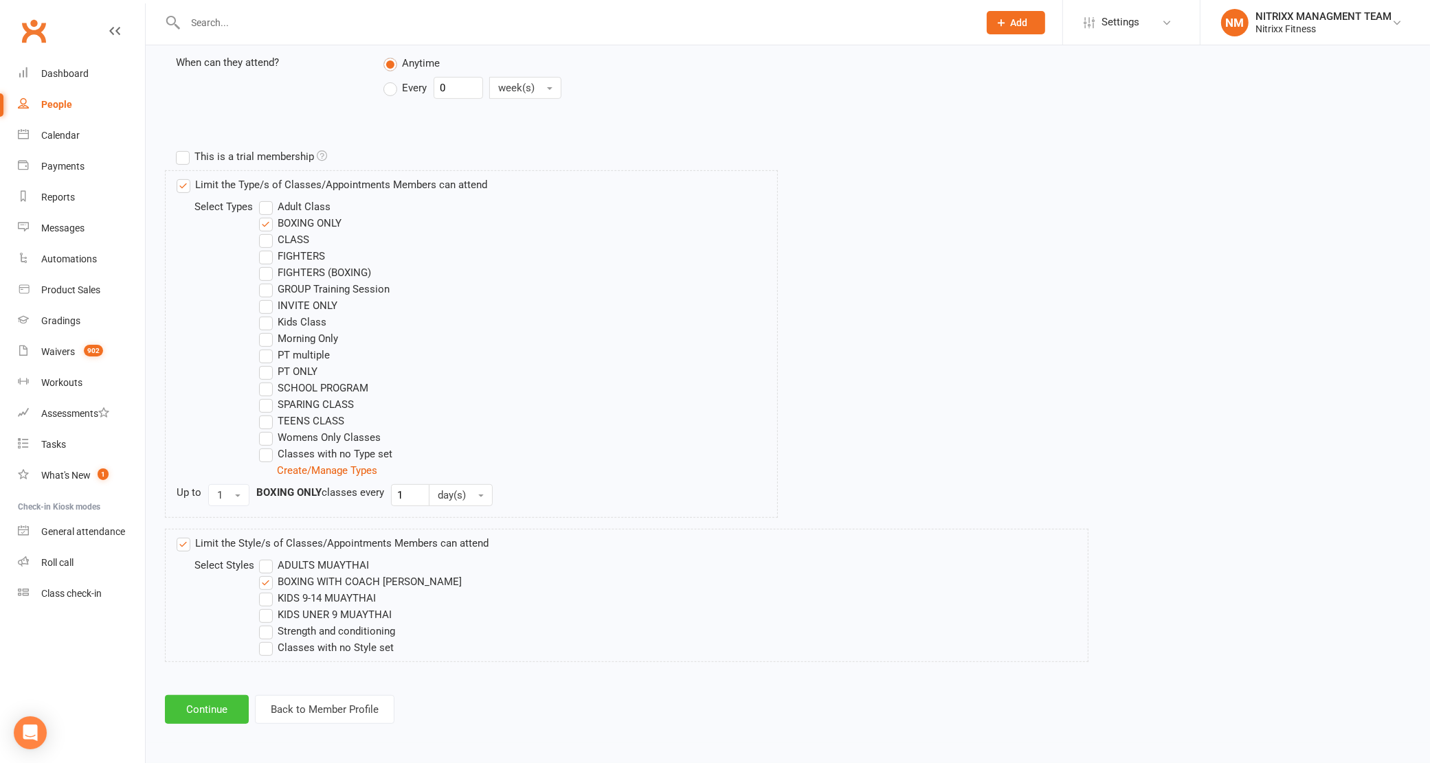
click at [212, 712] on button "Continue" at bounding box center [207, 709] width 84 height 29
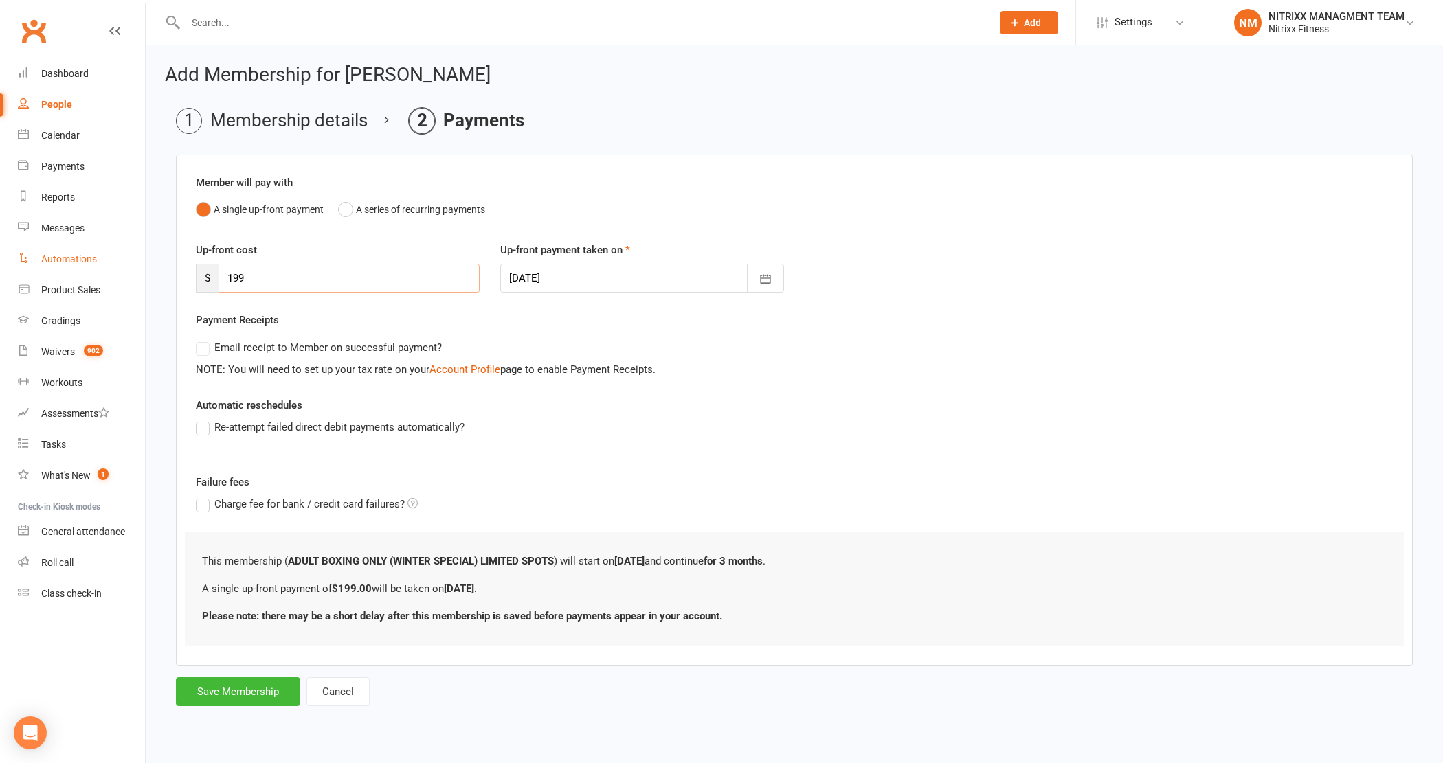
drag, startPoint x: 258, startPoint y: 287, endPoint x: 53, endPoint y: 253, distance: 208.3
click at [53, 253] on ui-view "Prospect Member Non-attending contact Class / event Appointment Grading event T…" at bounding box center [721, 365] width 1443 height 725
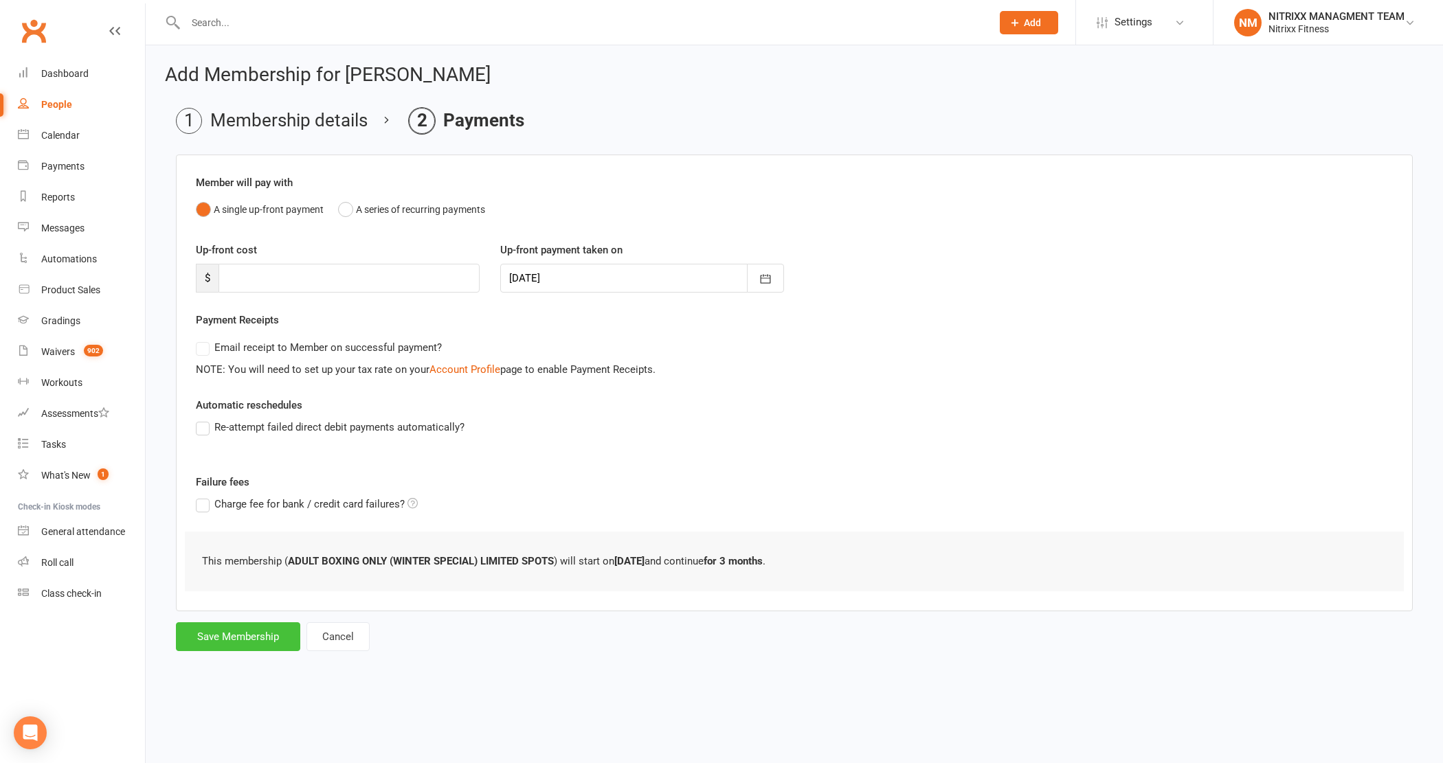
click at [258, 639] on button "Save Membership" at bounding box center [238, 636] width 124 height 29
type input "0"
